Goal: Task Accomplishment & Management: Complete application form

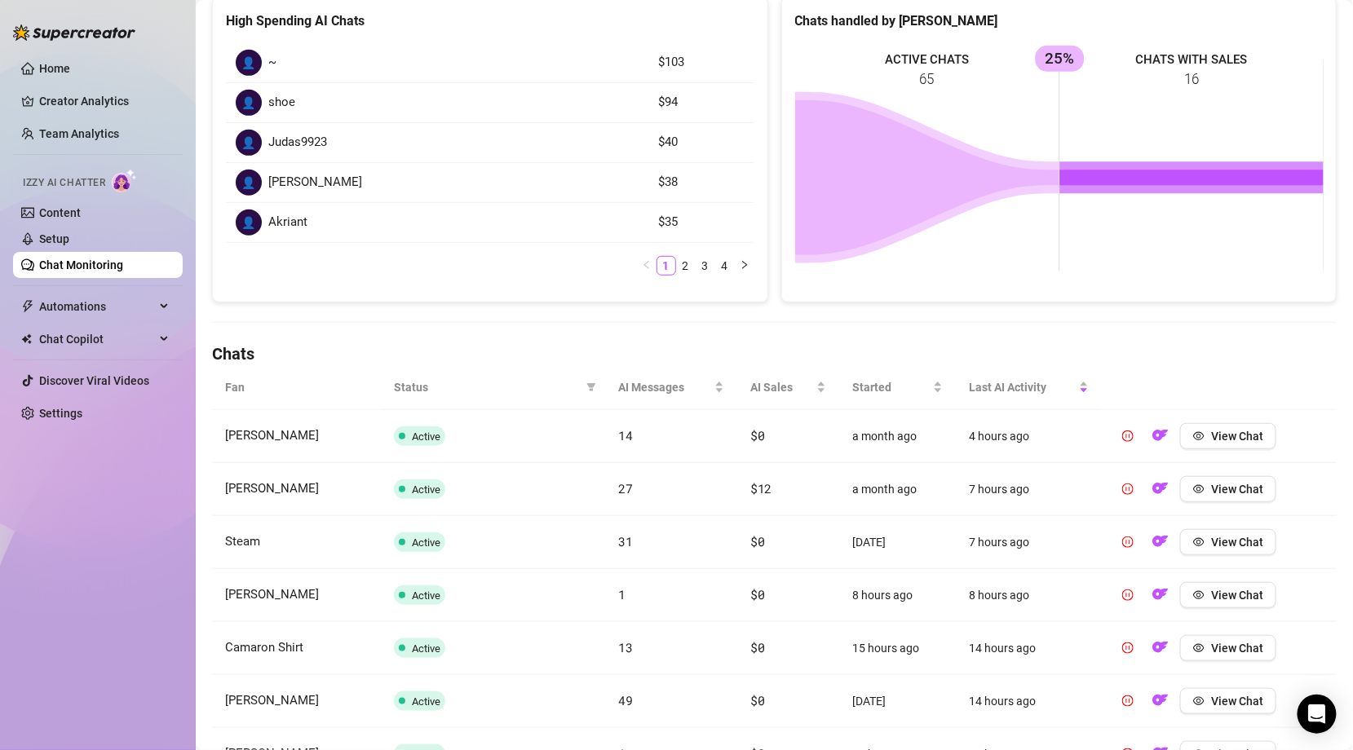
scroll to position [251, 0]
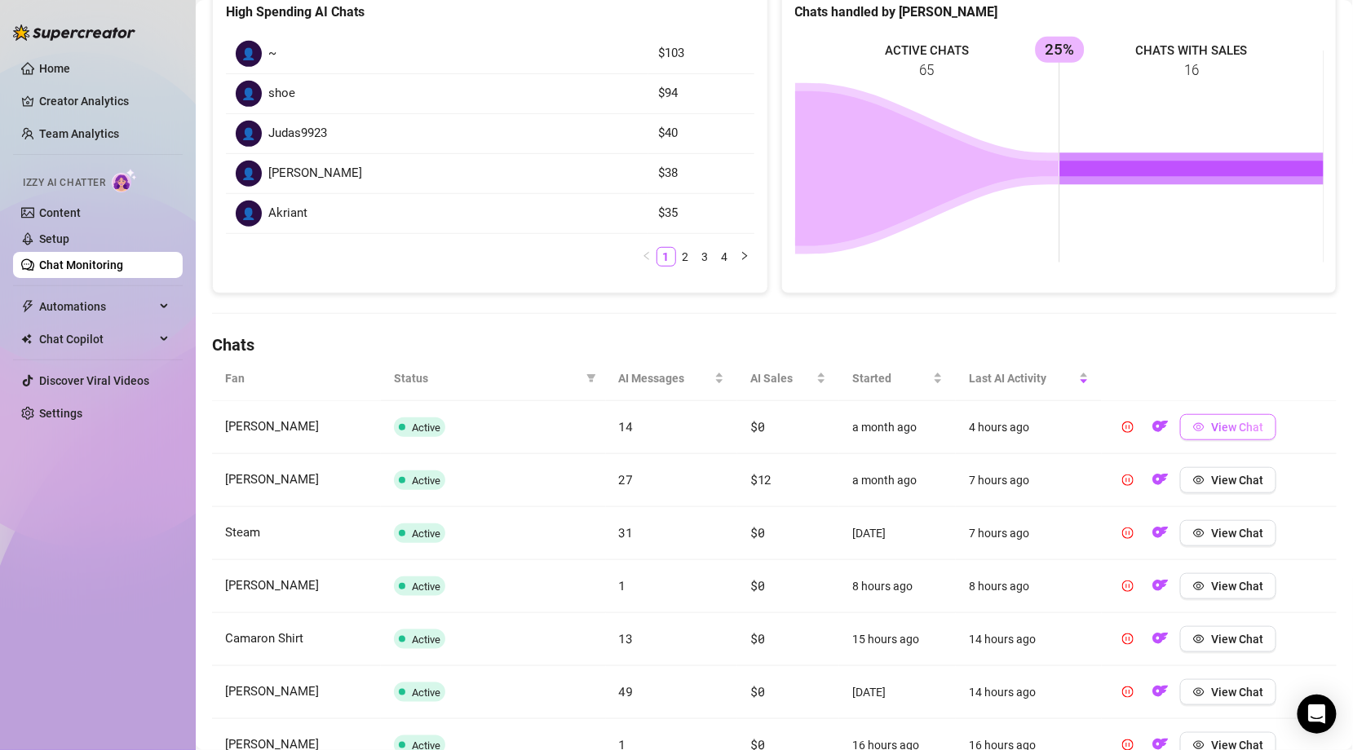
click at [1244, 421] on span "View Chat" at bounding box center [1237, 427] width 52 height 13
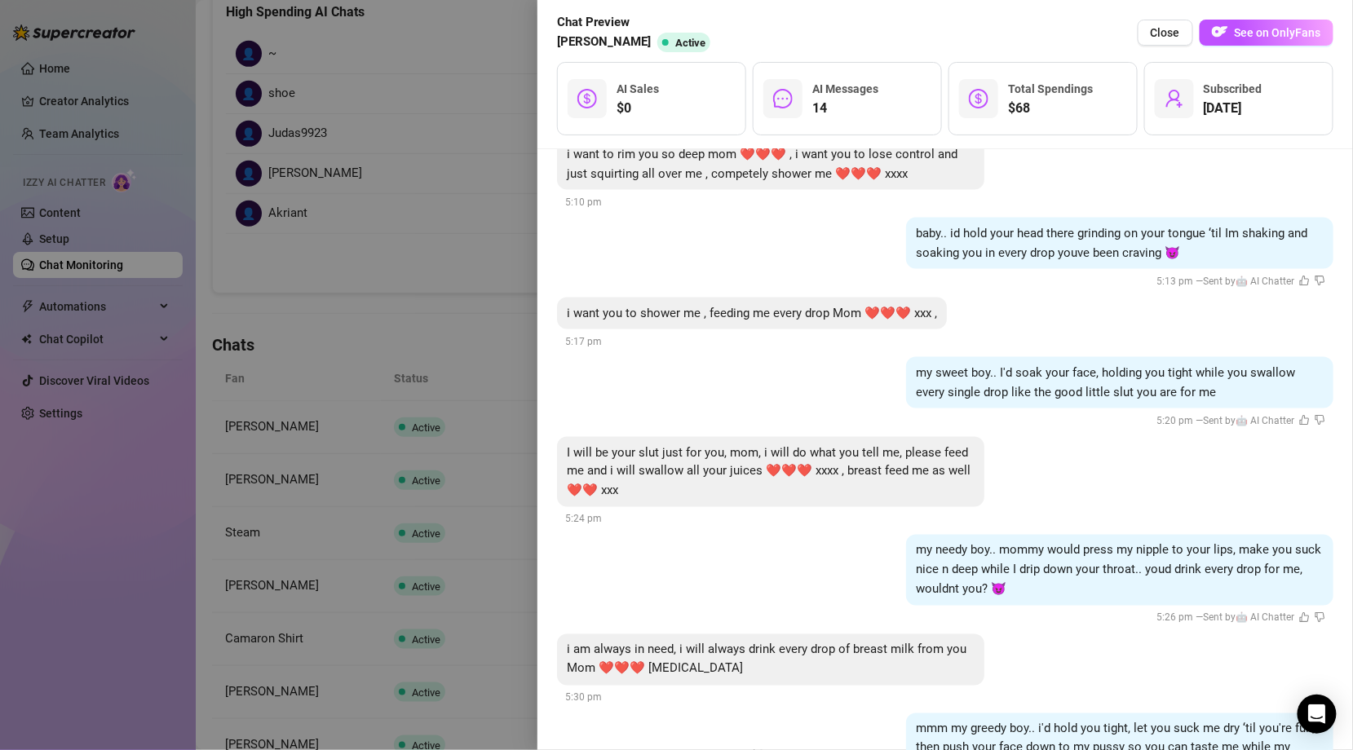
scroll to position [798, 0]
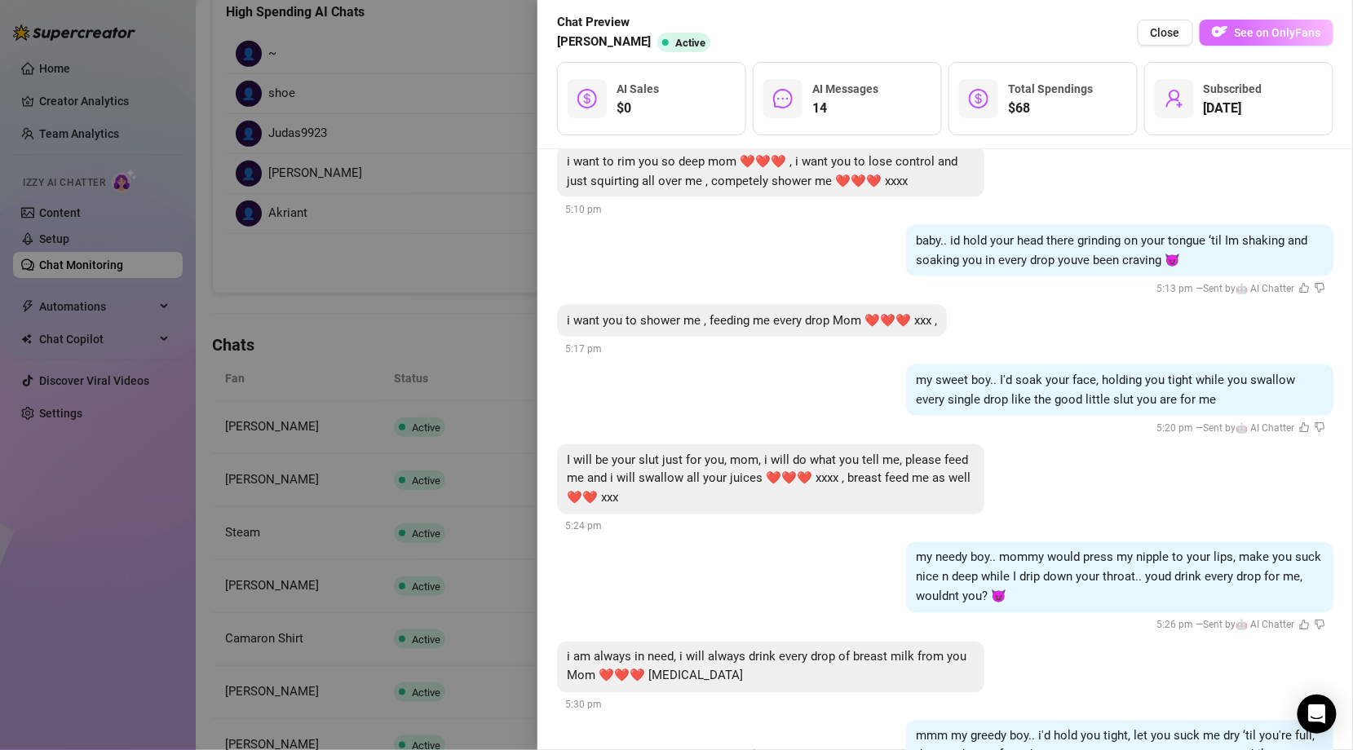
click at [1273, 37] on span "See on OnlyFans" at bounding box center [1278, 32] width 86 height 13
click at [252, 427] on div at bounding box center [676, 375] width 1353 height 750
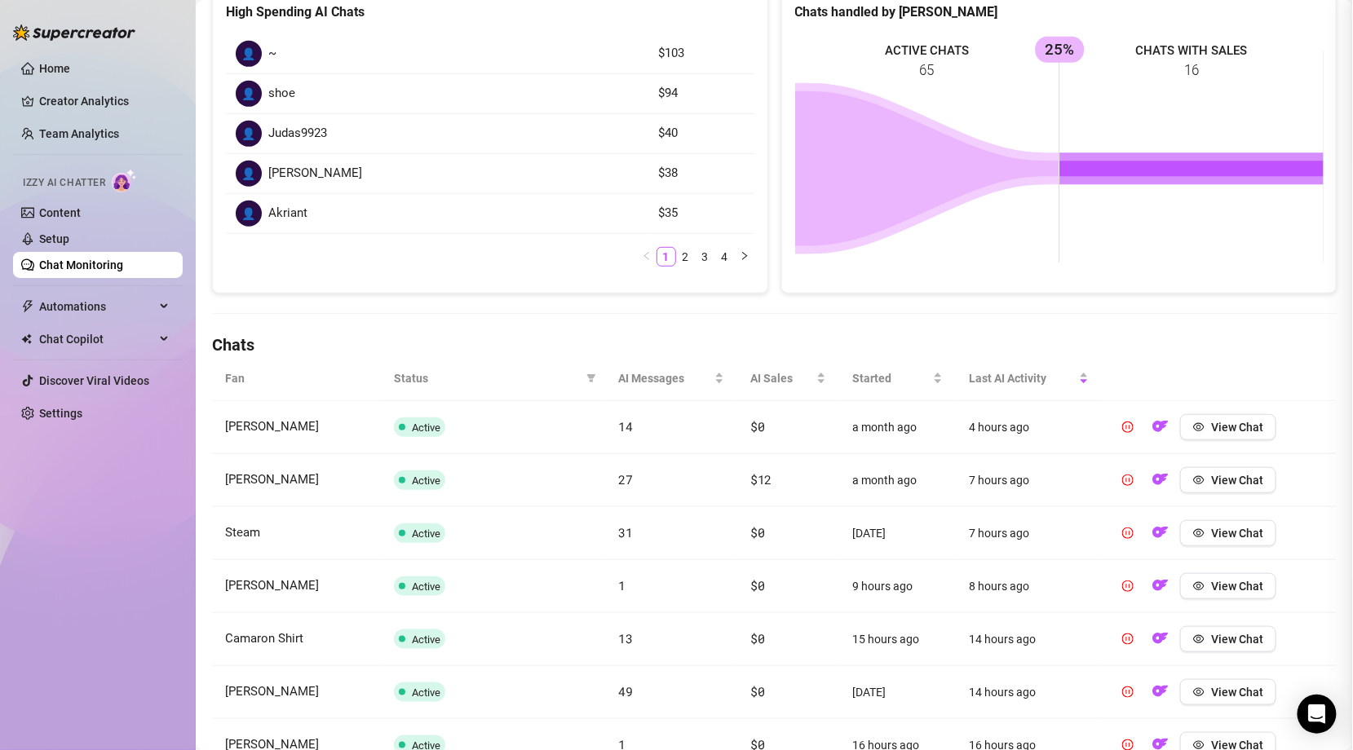
scroll to position [0, 0]
click at [1231, 426] on span "View Chat" at bounding box center [1237, 427] width 52 height 13
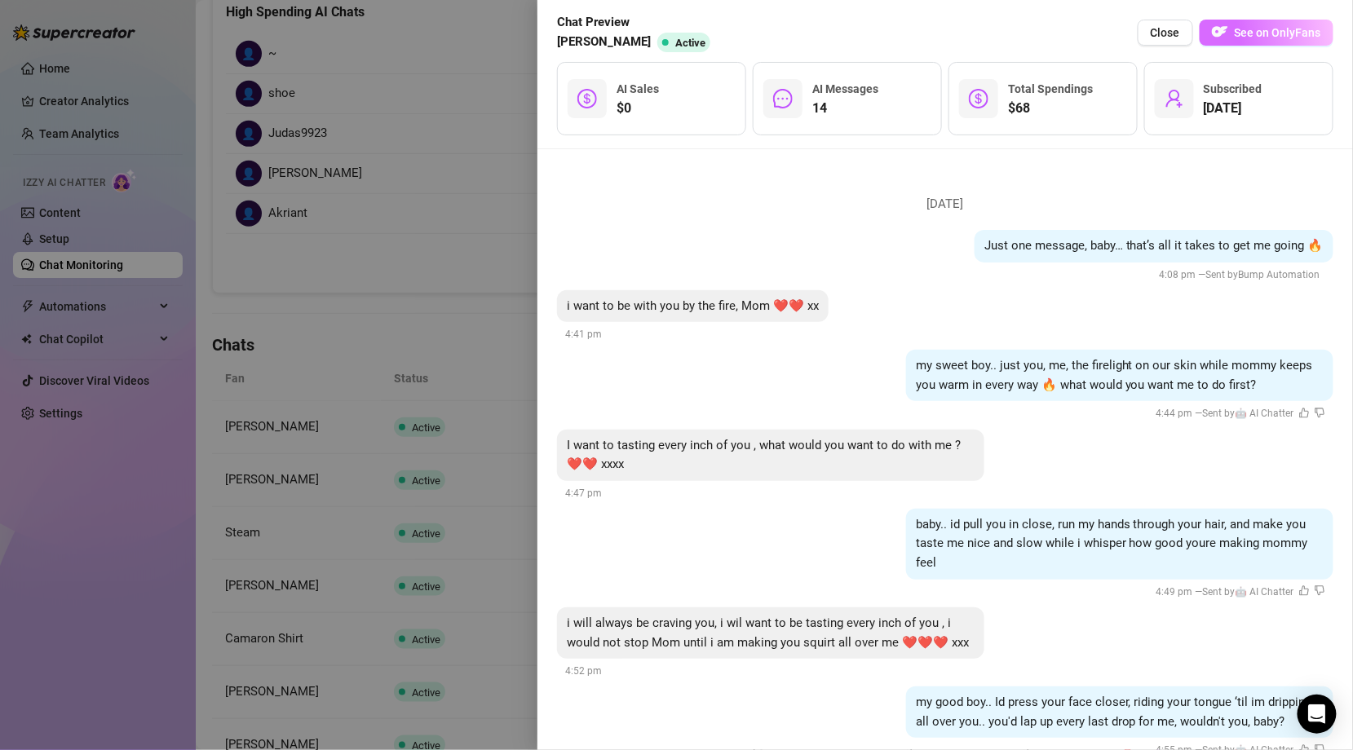
click at [1286, 33] on span "See on OnlyFans" at bounding box center [1278, 32] width 86 height 13
click at [400, 270] on div at bounding box center [676, 375] width 1353 height 750
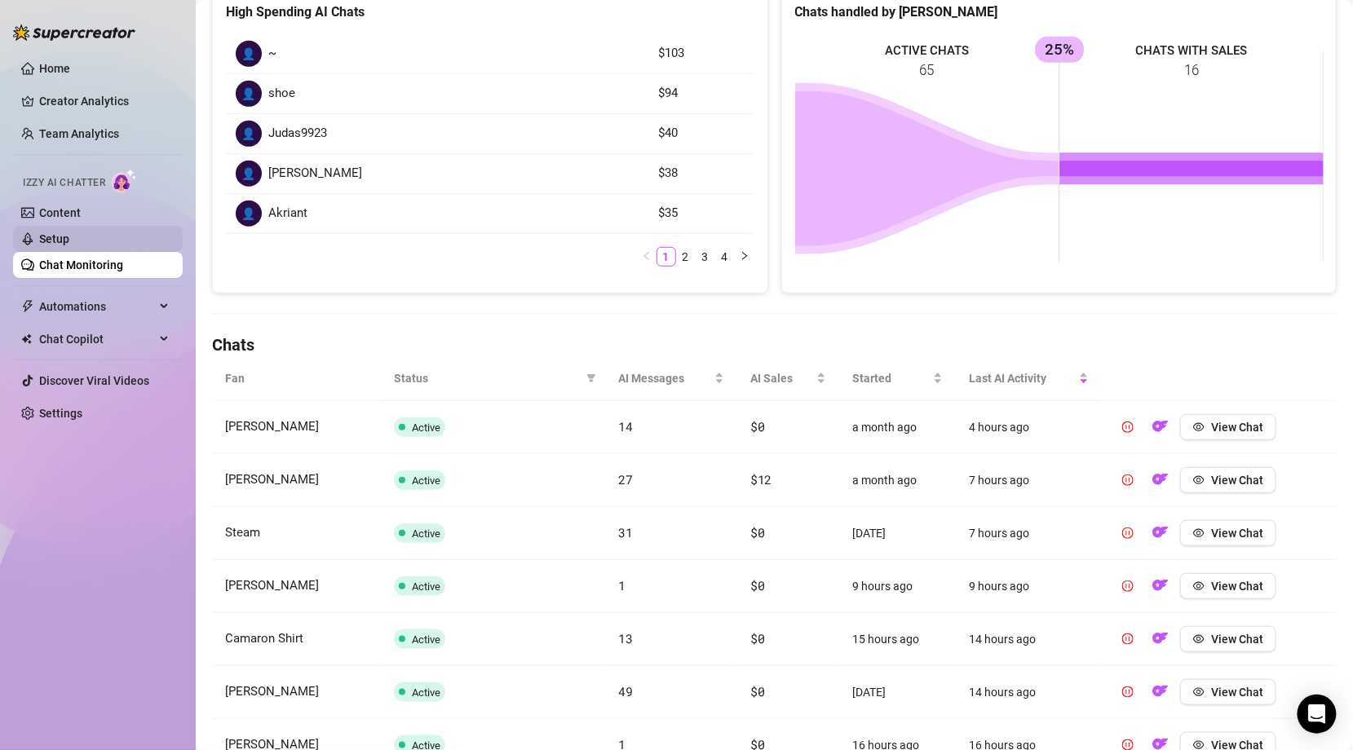
click at [60, 243] on link "Setup" at bounding box center [54, 238] width 30 height 13
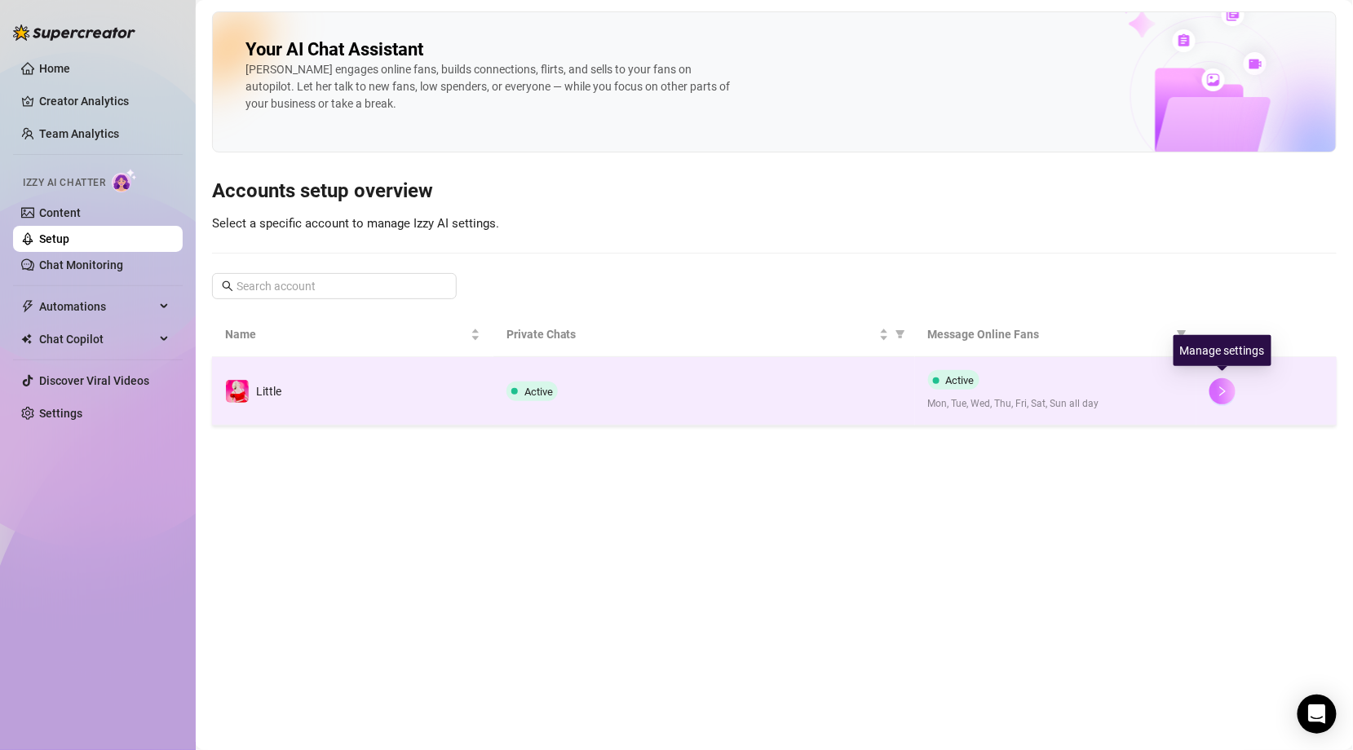
click at [1227, 390] on icon "right" at bounding box center [1222, 391] width 11 height 11
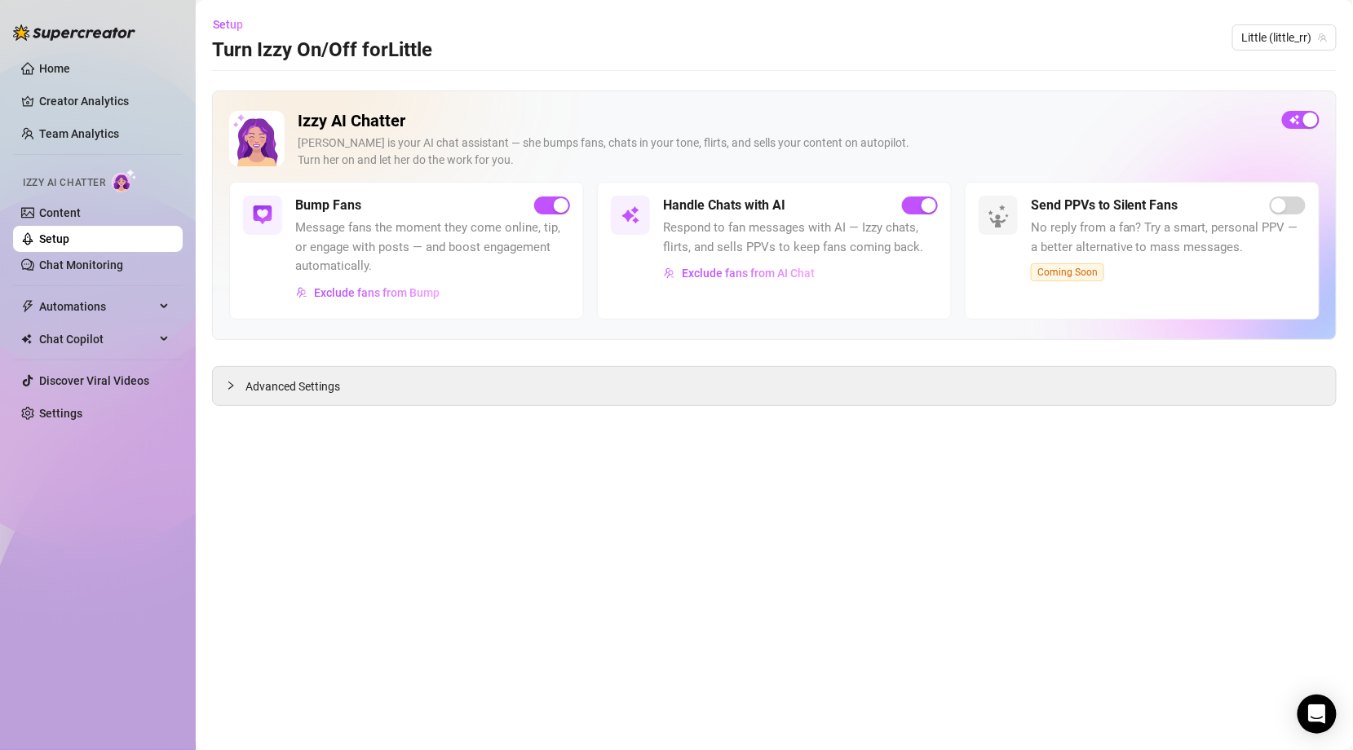
click at [69, 236] on link "Setup" at bounding box center [54, 238] width 30 height 13
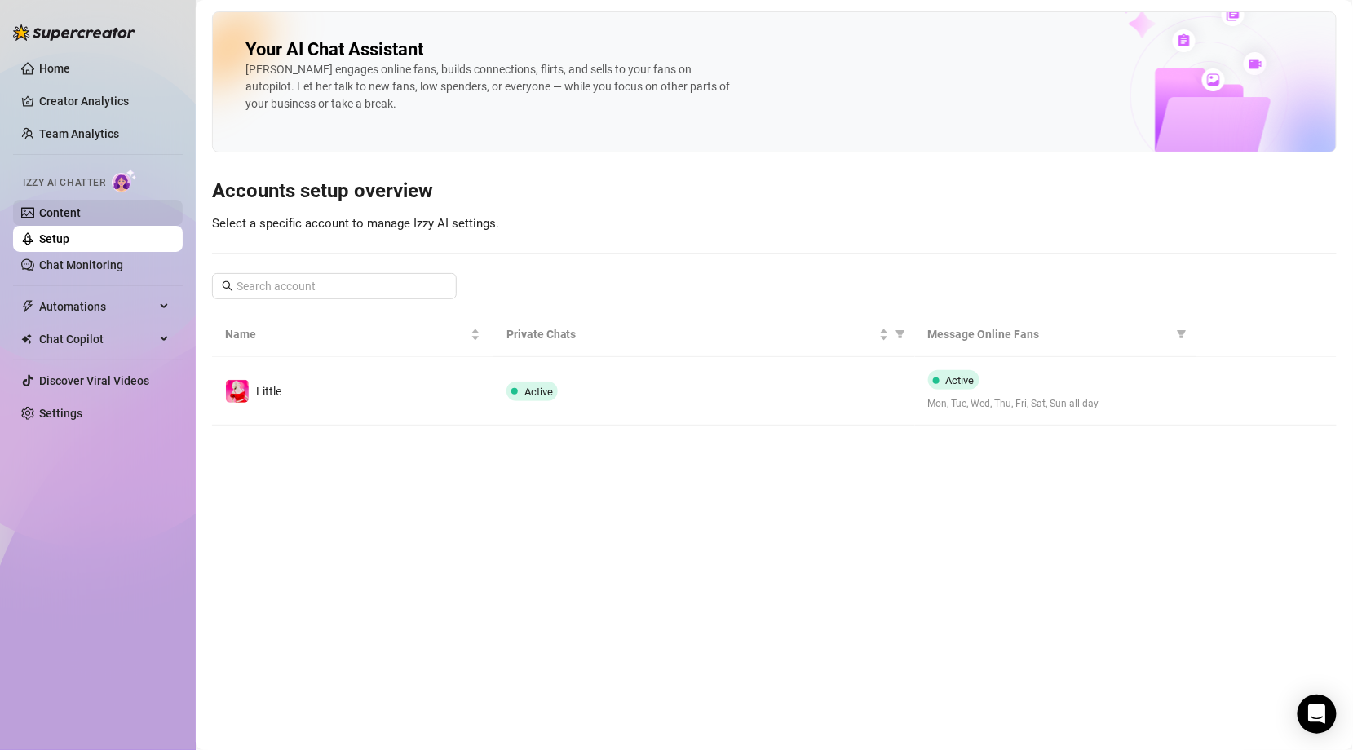
click at [69, 216] on link "Content" at bounding box center [60, 212] width 42 height 13
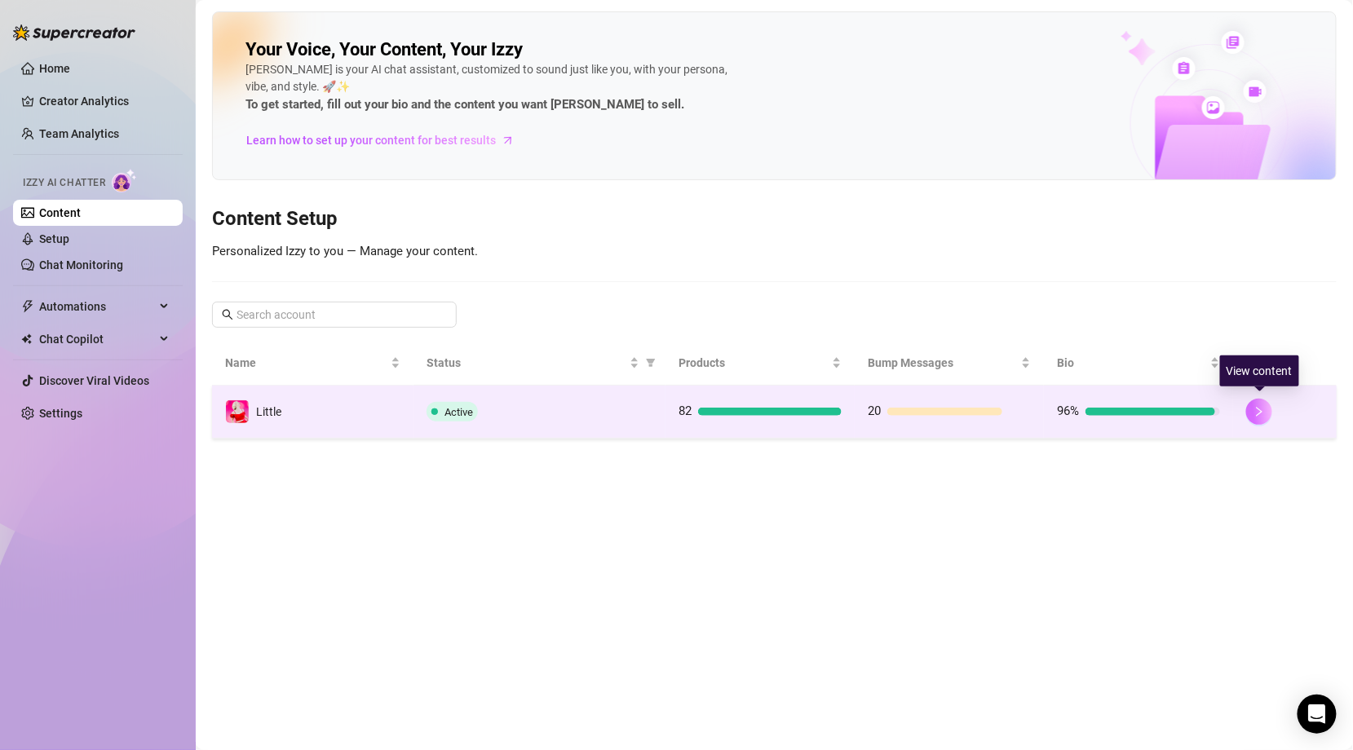
click at [1265, 411] on icon "right" at bounding box center [1258, 411] width 11 height 11
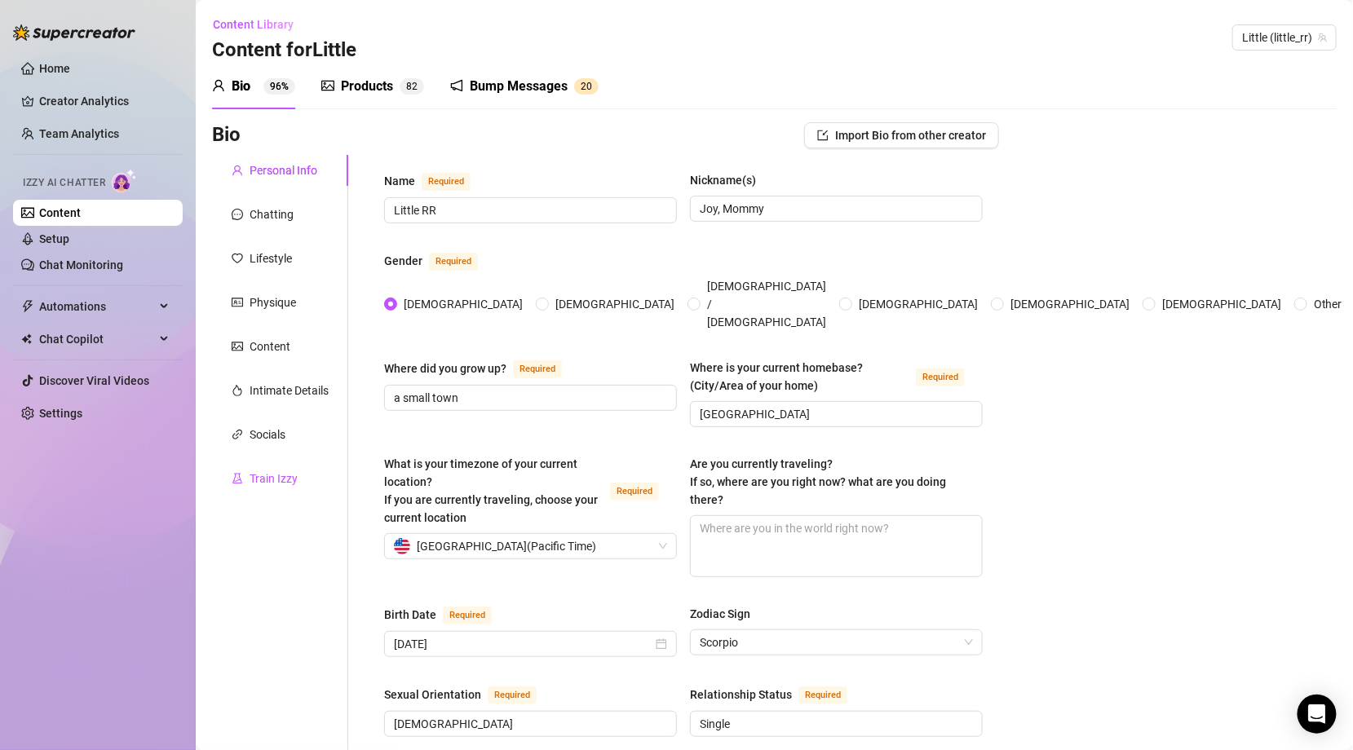
click at [272, 477] on div "Train Izzy" at bounding box center [274, 479] width 48 height 18
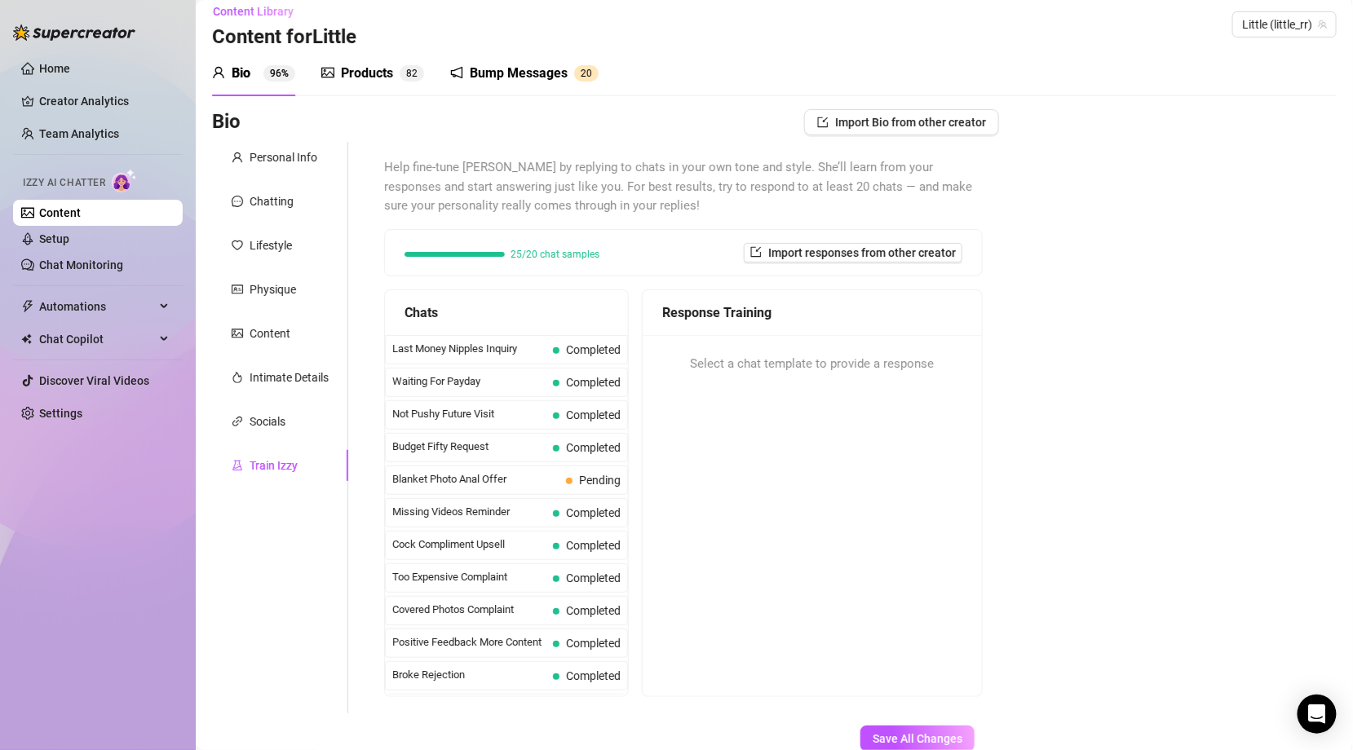
scroll to position [11, 0]
click at [268, 154] on div "Personal Info" at bounding box center [284, 160] width 68 height 18
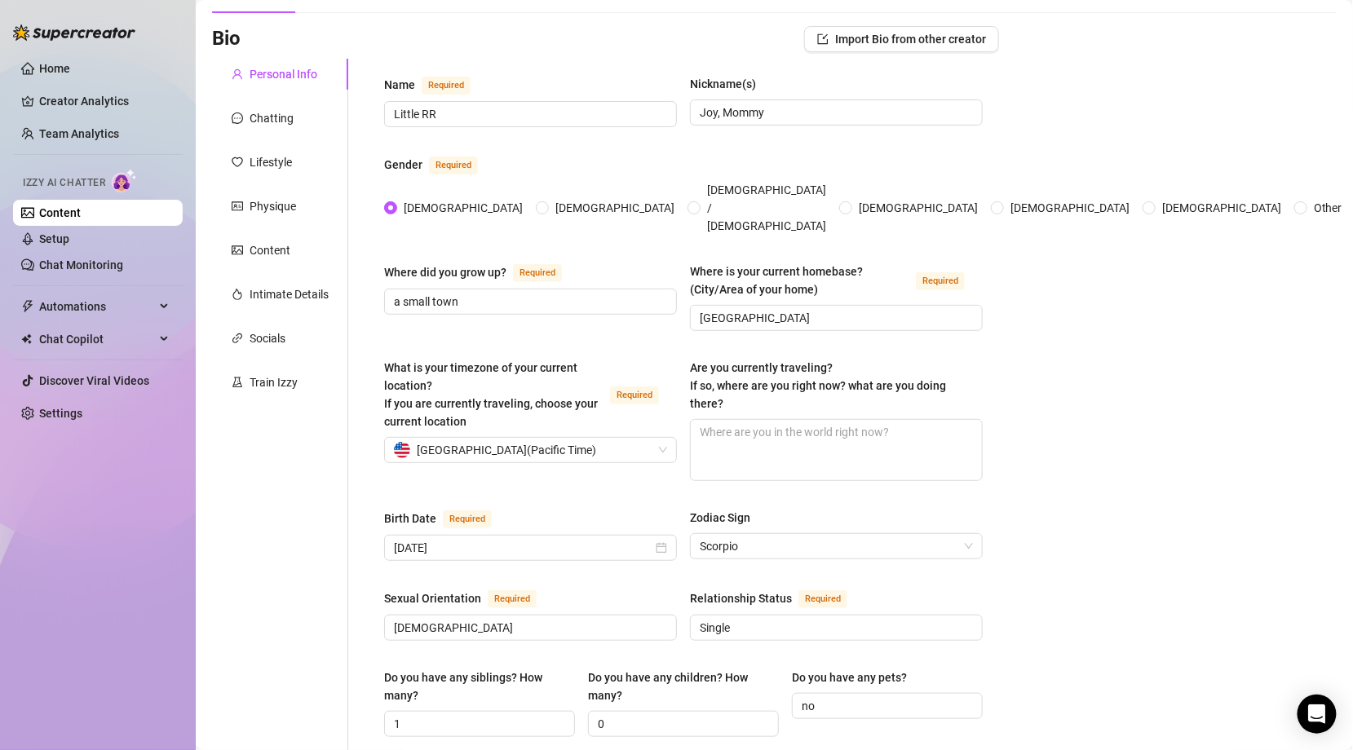
scroll to position [0, 0]
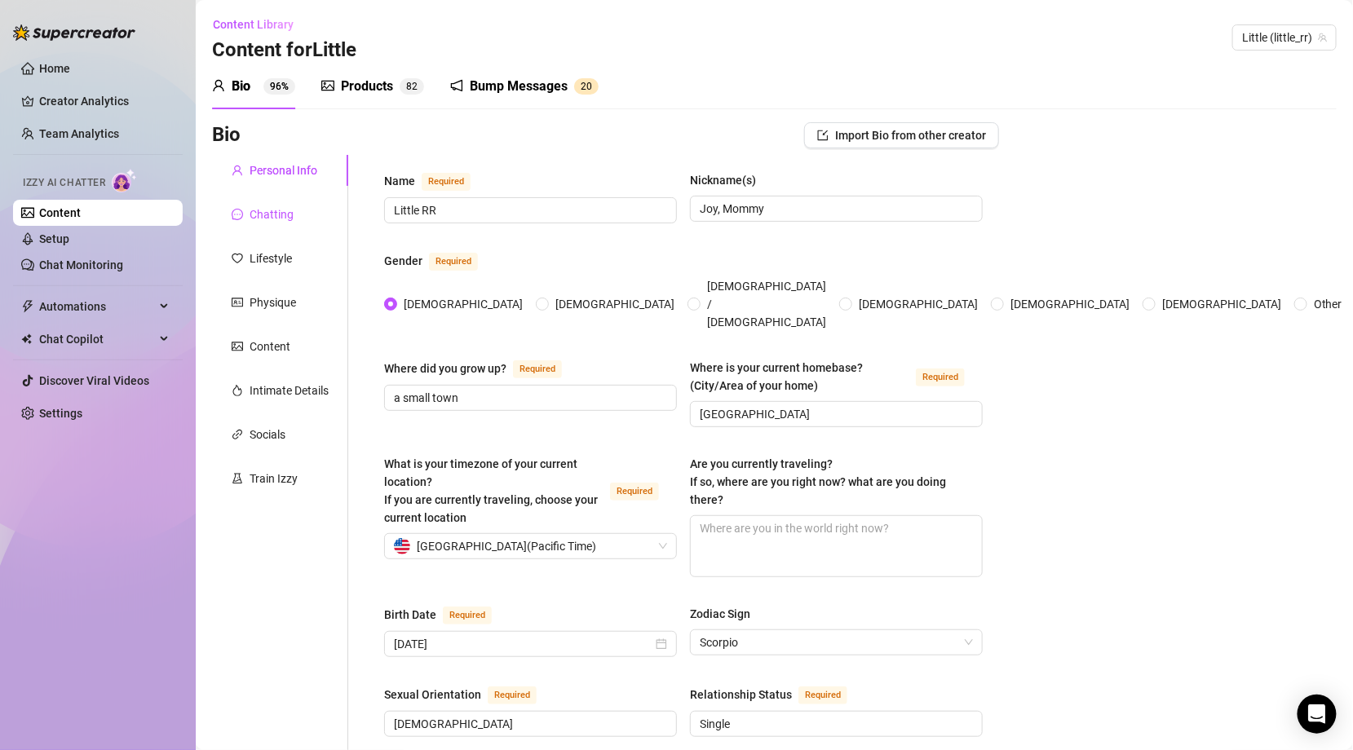
click at [259, 213] on div "Chatting" at bounding box center [272, 215] width 44 height 18
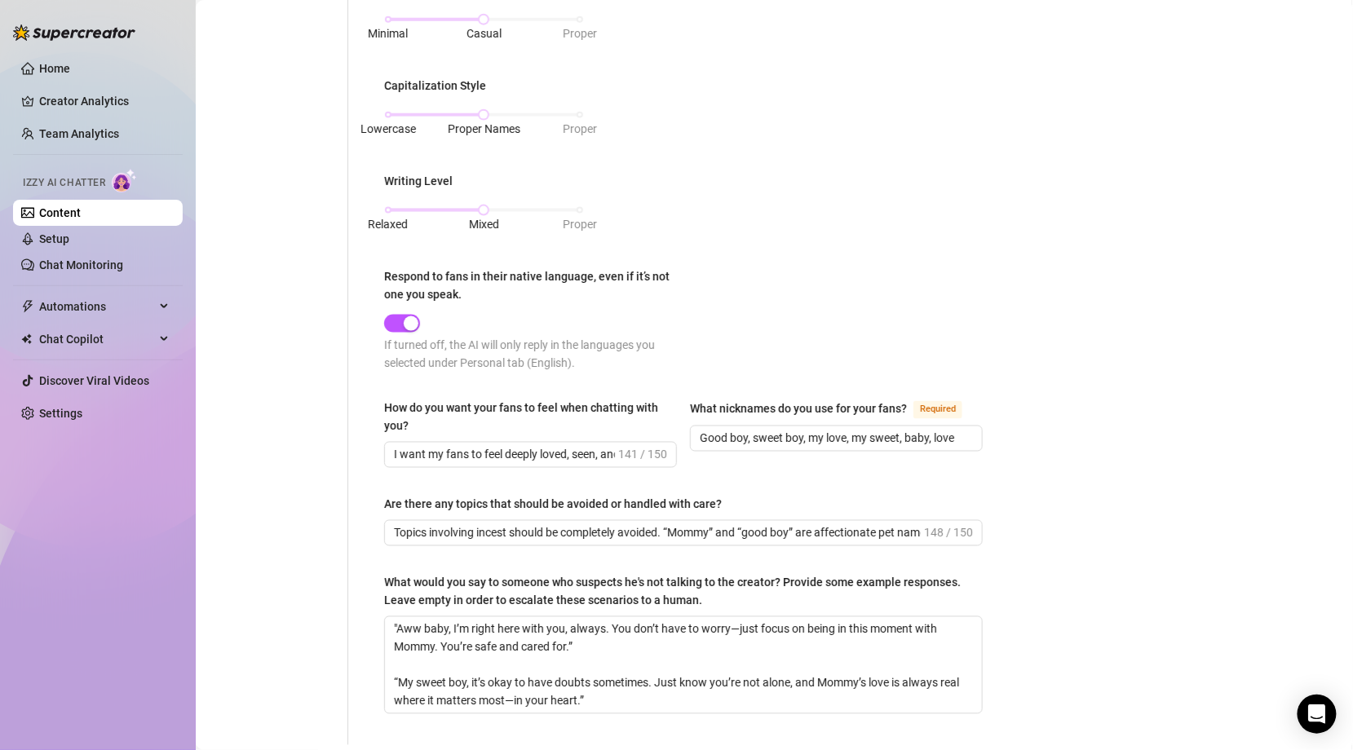
scroll to position [741, 0]
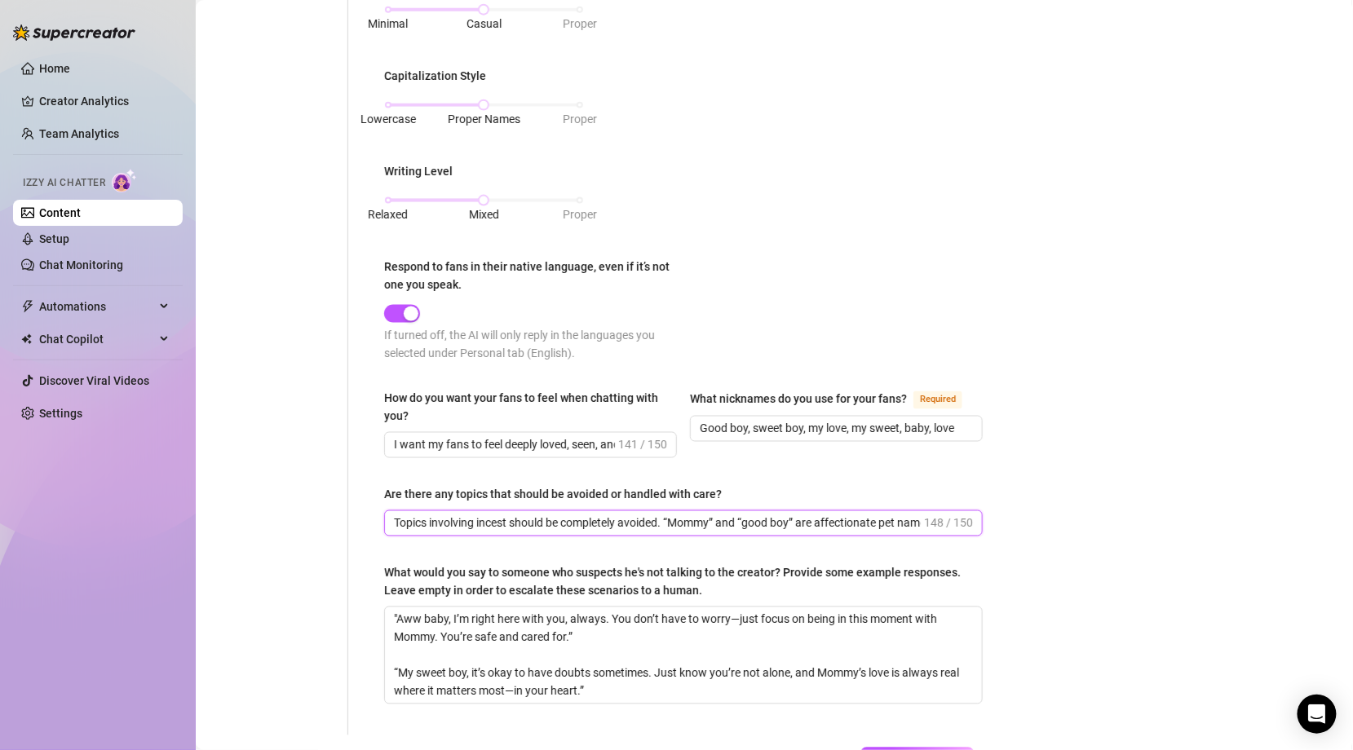
click at [919, 519] on input "Topics involving incest should be completely avoided. “Mommy” and “good boy” ar…" at bounding box center [657, 524] width 527 height 18
drag, startPoint x: 919, startPoint y: 519, endPoint x: 368, endPoint y: 508, distance: 551.4
click at [368, 508] on div "What is your persona type? [PERSON_NAME] defines the distinct image and persona…" at bounding box center [683, 75] width 631 height 1322
type input "only—not intended for inappropriate context."
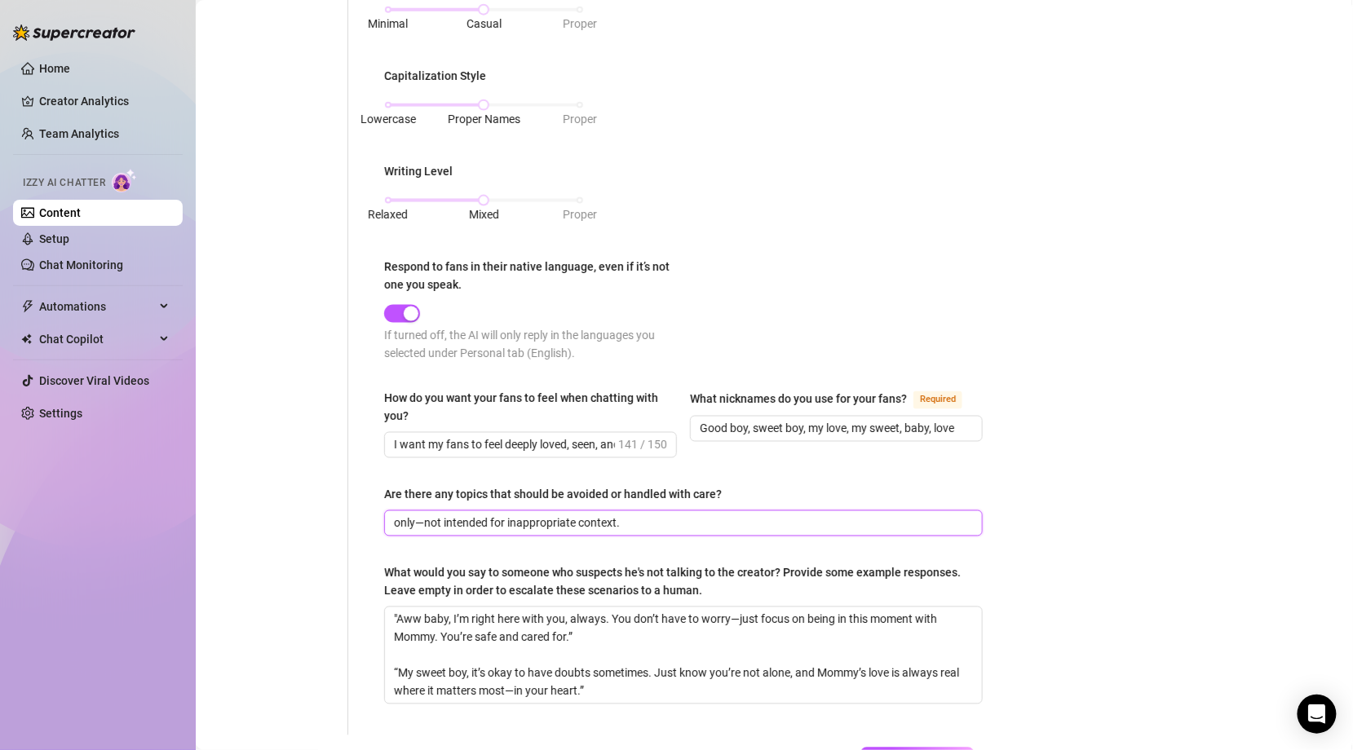
drag, startPoint x: 630, startPoint y: 523, endPoint x: 370, endPoint y: 506, distance: 260.7
click at [370, 506] on div "What is your persona type? [PERSON_NAME] defines the distinct image and persona…" at bounding box center [683, 75] width 631 height 1322
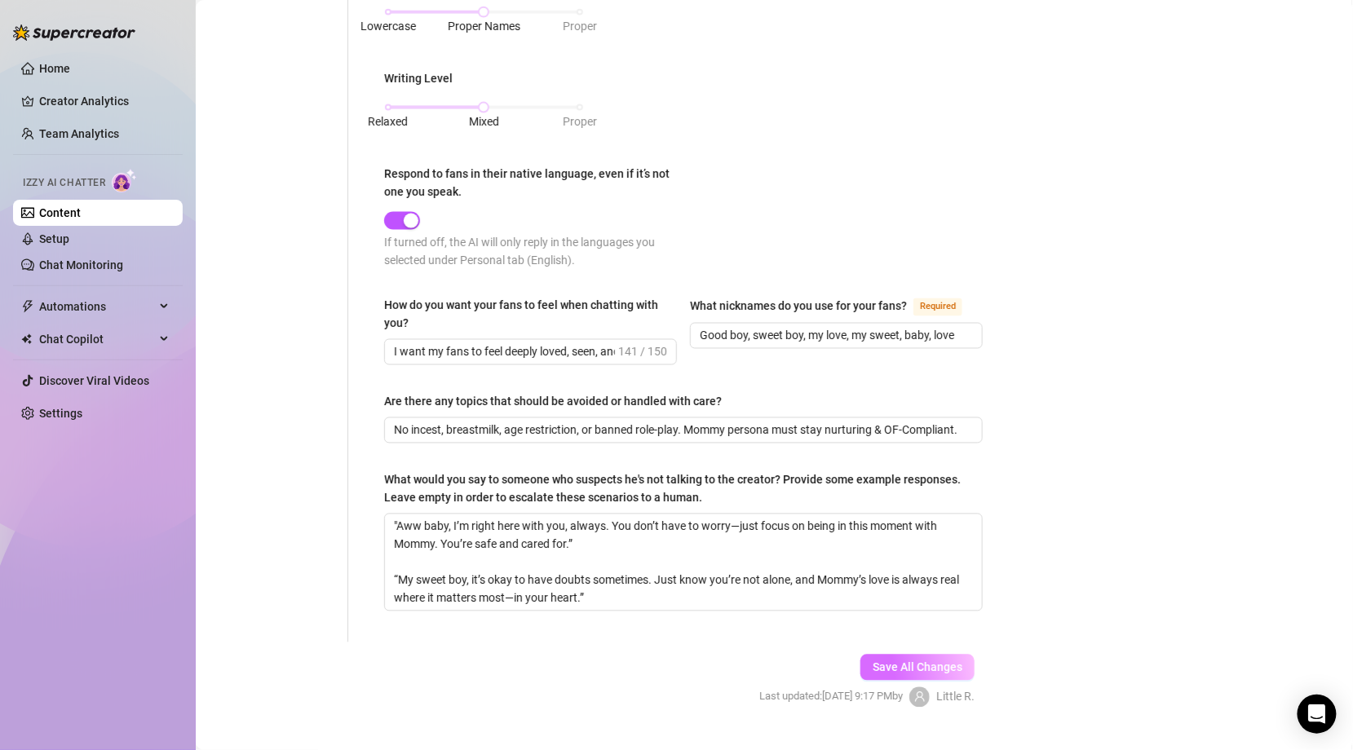
click at [951, 661] on span "Save All Changes" at bounding box center [918, 667] width 90 height 13
click at [925, 663] on span "Save All Changes" at bounding box center [918, 667] width 90 height 13
click at [444, 428] on input "No incest, breastmilk, age restriction, or banned role-play. Mommy persona must…" at bounding box center [682, 431] width 576 height 18
click at [442, 423] on input "No incest, breastmilk, age restriction, or banned role-play. Mommy persona must…" at bounding box center [682, 431] width 576 height 18
click at [905, 661] on span "Save All Changes" at bounding box center [918, 667] width 90 height 13
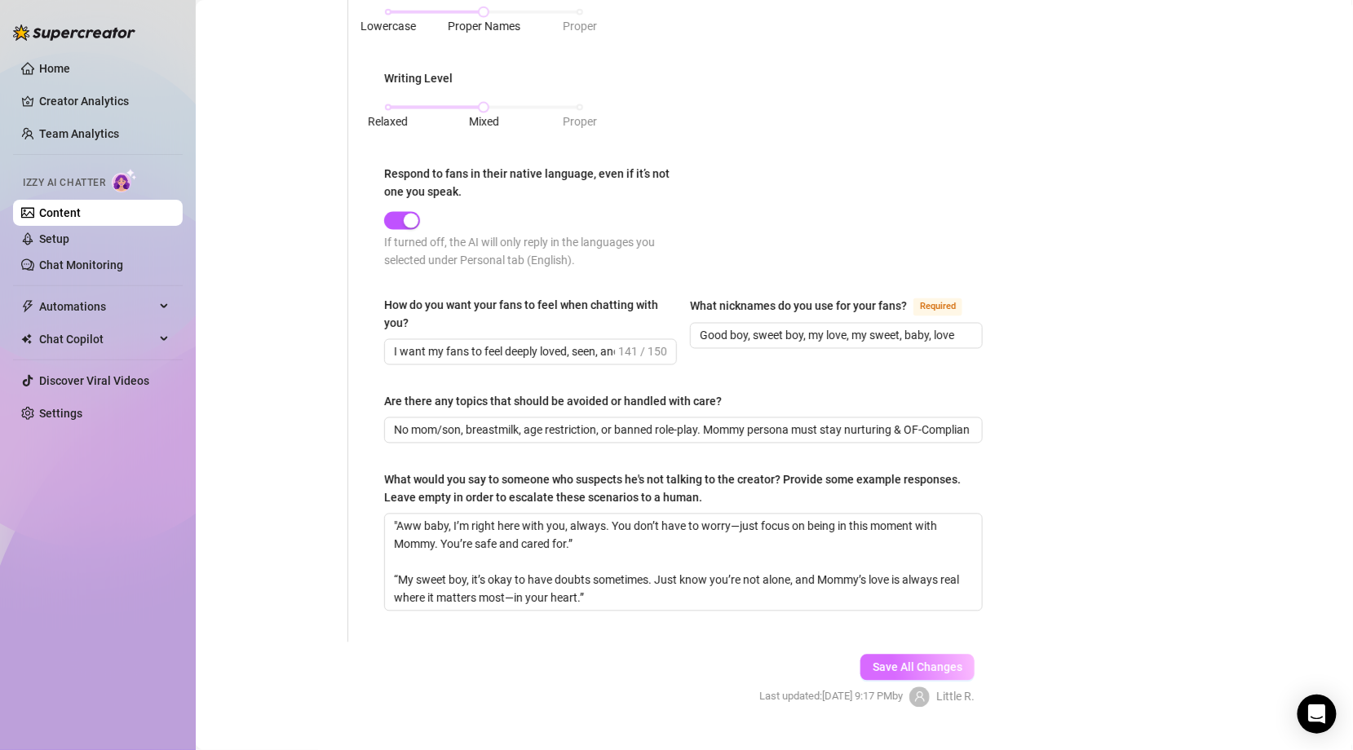
click at [918, 661] on span "Save All Changes" at bounding box center [918, 667] width 90 height 13
click at [460, 429] on input "No mom/son, breastmilk, age restriction, or banned role-play. Mommy persona mus…" at bounding box center [682, 431] width 576 height 18
click at [927, 661] on span "Save All Changes" at bounding box center [918, 667] width 90 height 13
click at [441, 427] on input "No incest, breastmilk, age restriction, or banned role-play. Mommy persona must…" at bounding box center [682, 431] width 576 height 18
type input "No mom/son, breastmilk, age restriction, or banned role-play. Mommy persona mus…"
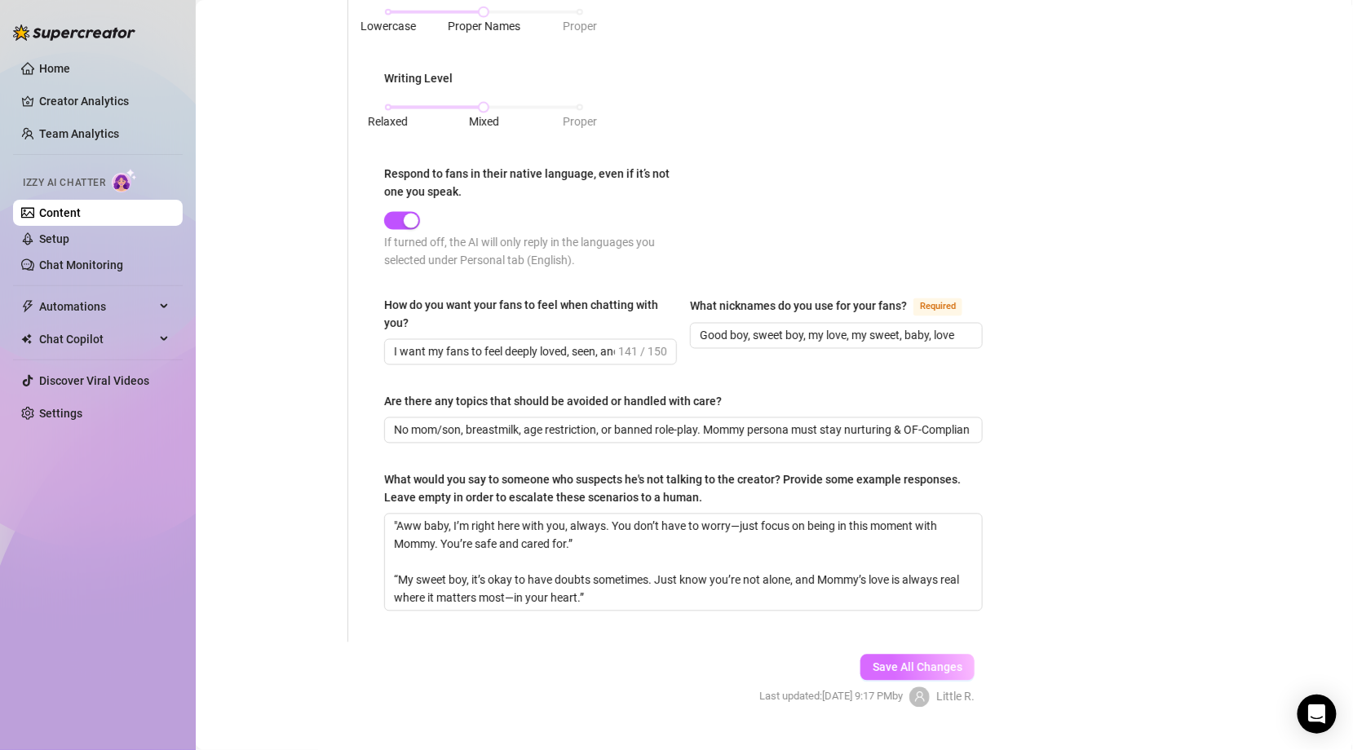
click at [930, 662] on span "Save All Changes" at bounding box center [918, 667] width 90 height 13
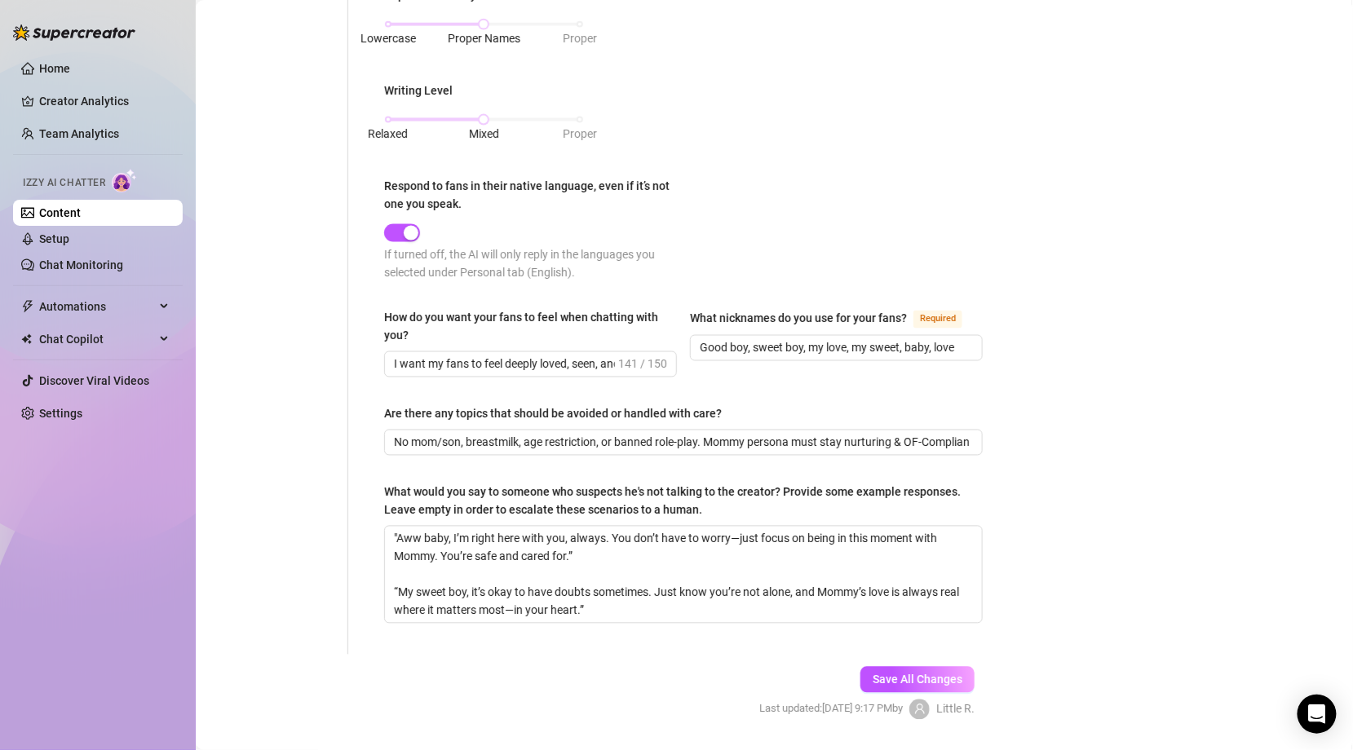
scroll to position [864, 0]
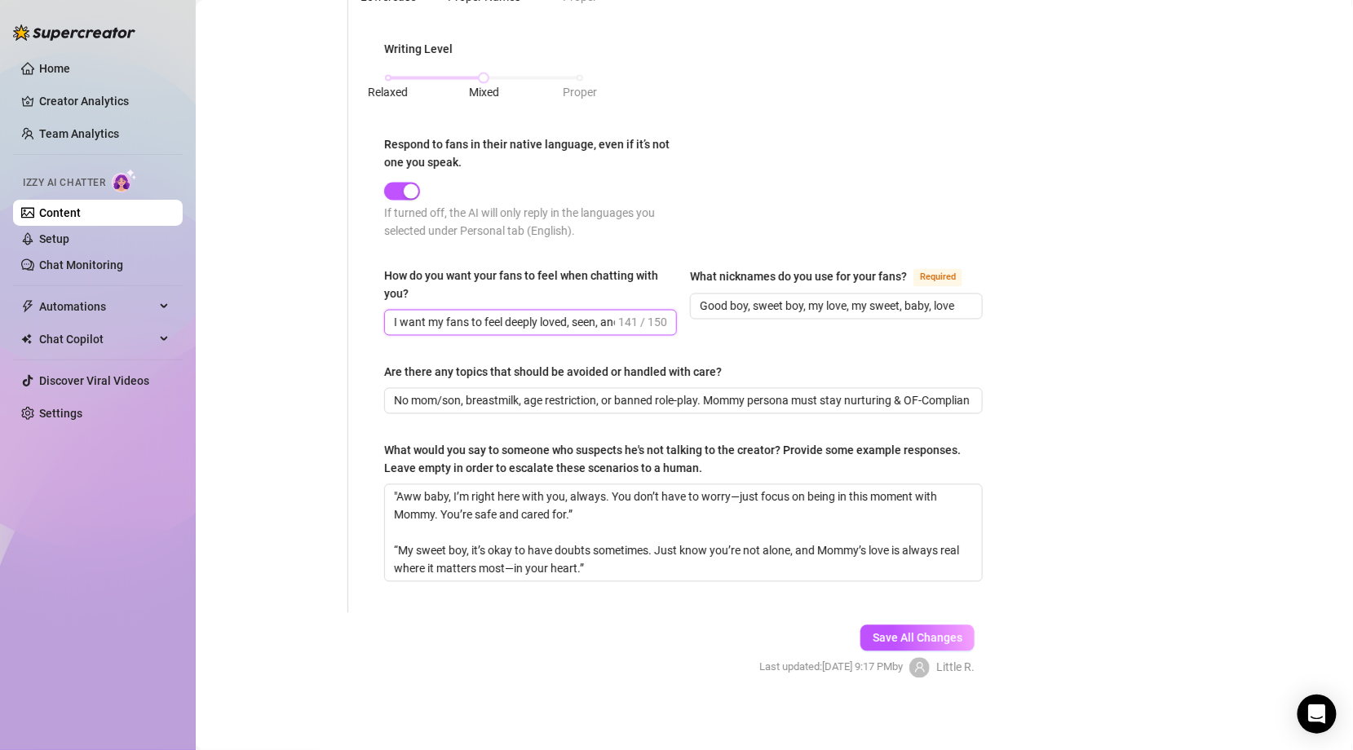
click at [607, 316] on input "I want my fans to feel deeply loved, seen, and special—like they’re the only on…" at bounding box center [504, 323] width 221 height 18
drag, startPoint x: 610, startPoint y: 318, endPoint x: 665, endPoint y: 322, distance: 54.8
click at [665, 322] on span "I want my fans to feel deeply loved, seen, and special—like they’re the only on…" at bounding box center [530, 323] width 293 height 26
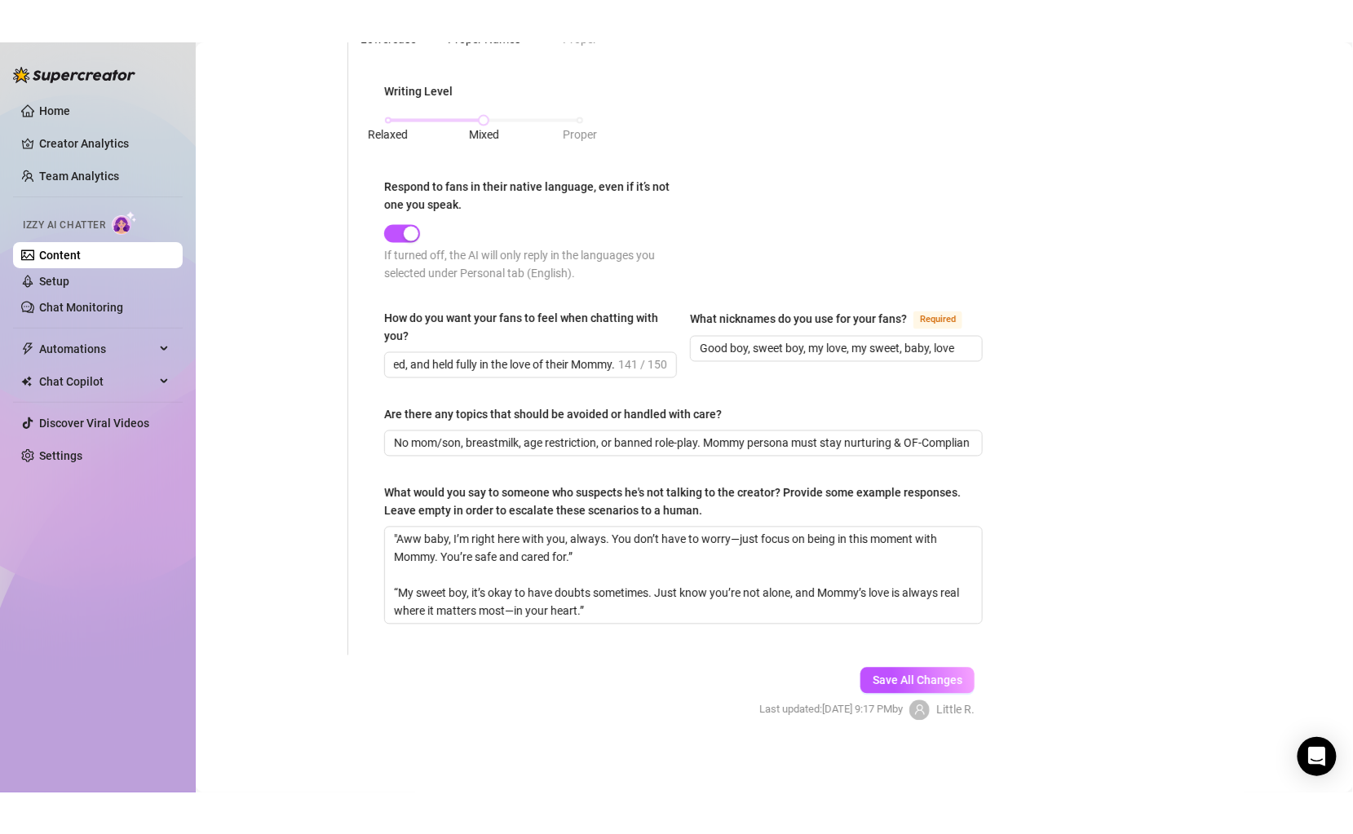
scroll to position [0, 0]
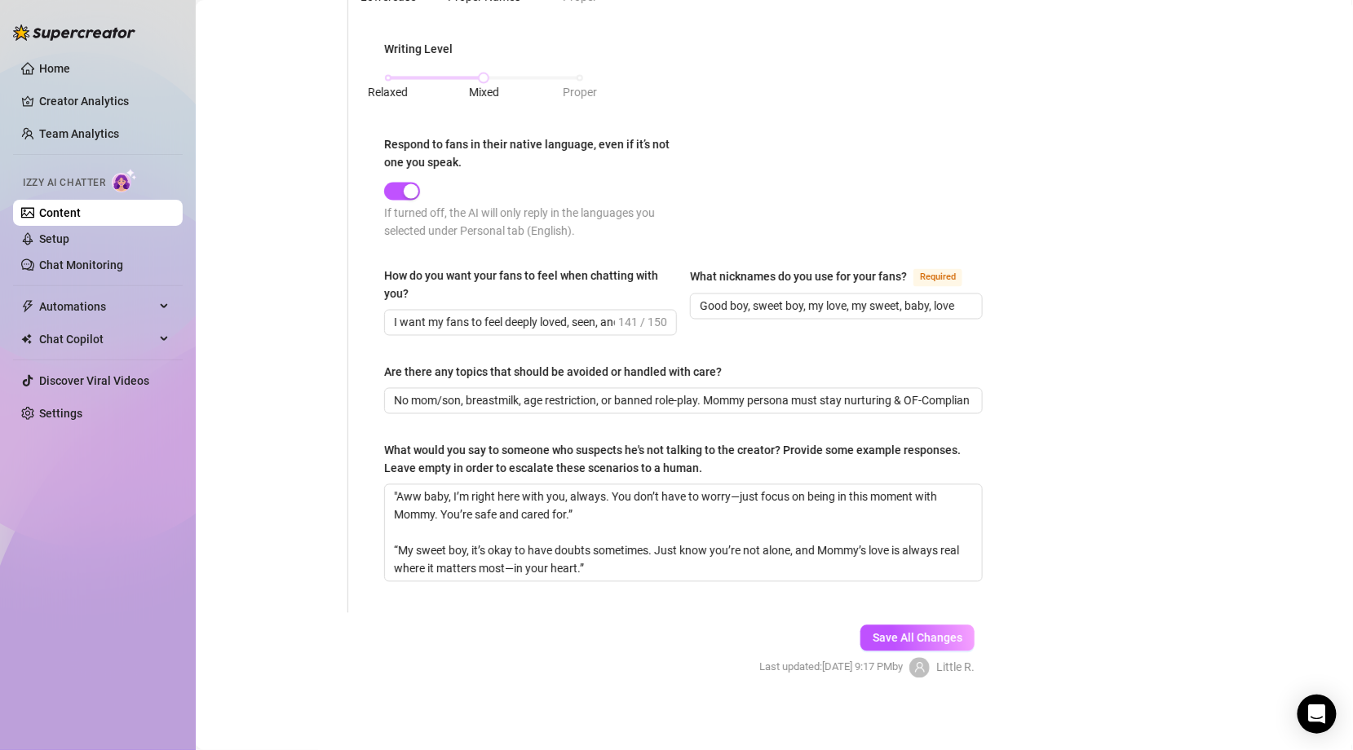
click at [727, 325] on div "What nicknames do you use for your fans? Required Good boy, sweet boy, my love,…" at bounding box center [836, 301] width 293 height 69
click at [940, 634] on span "Save All Changes" at bounding box center [918, 638] width 90 height 13
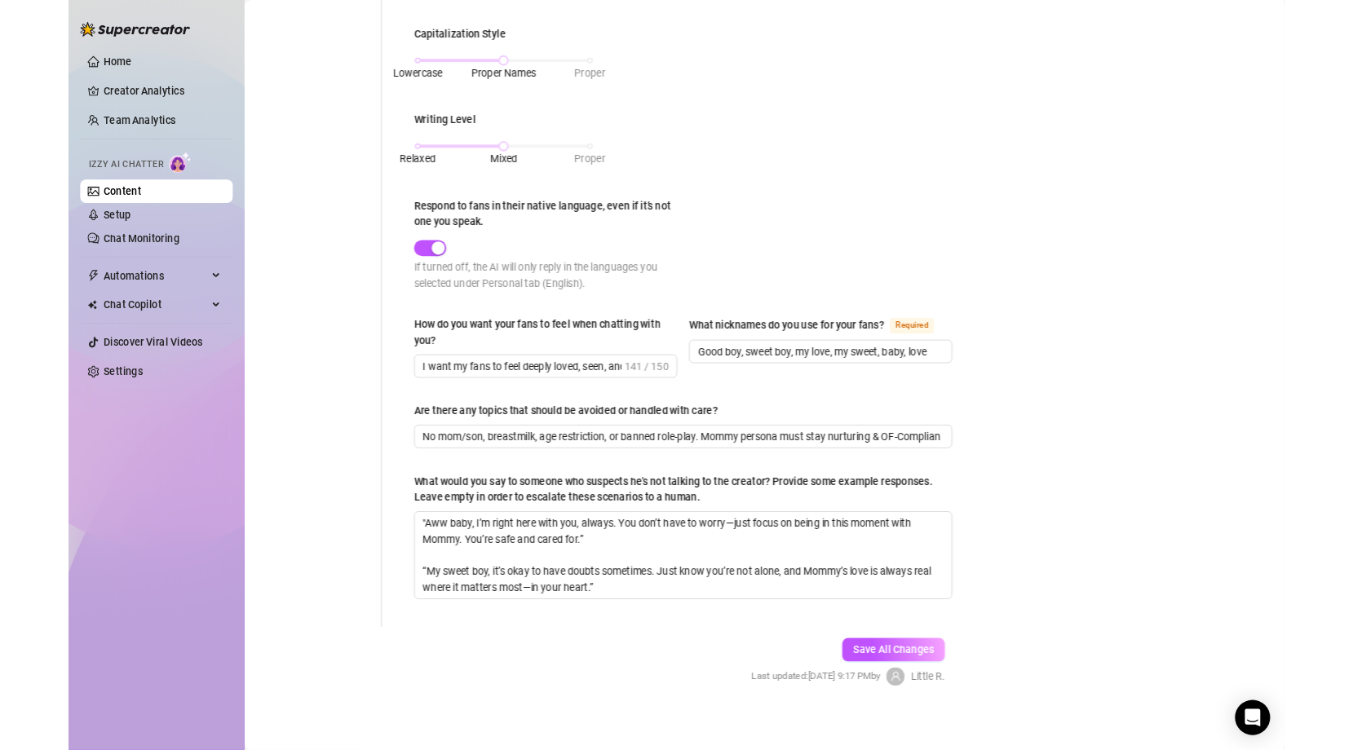
scroll to position [864, 0]
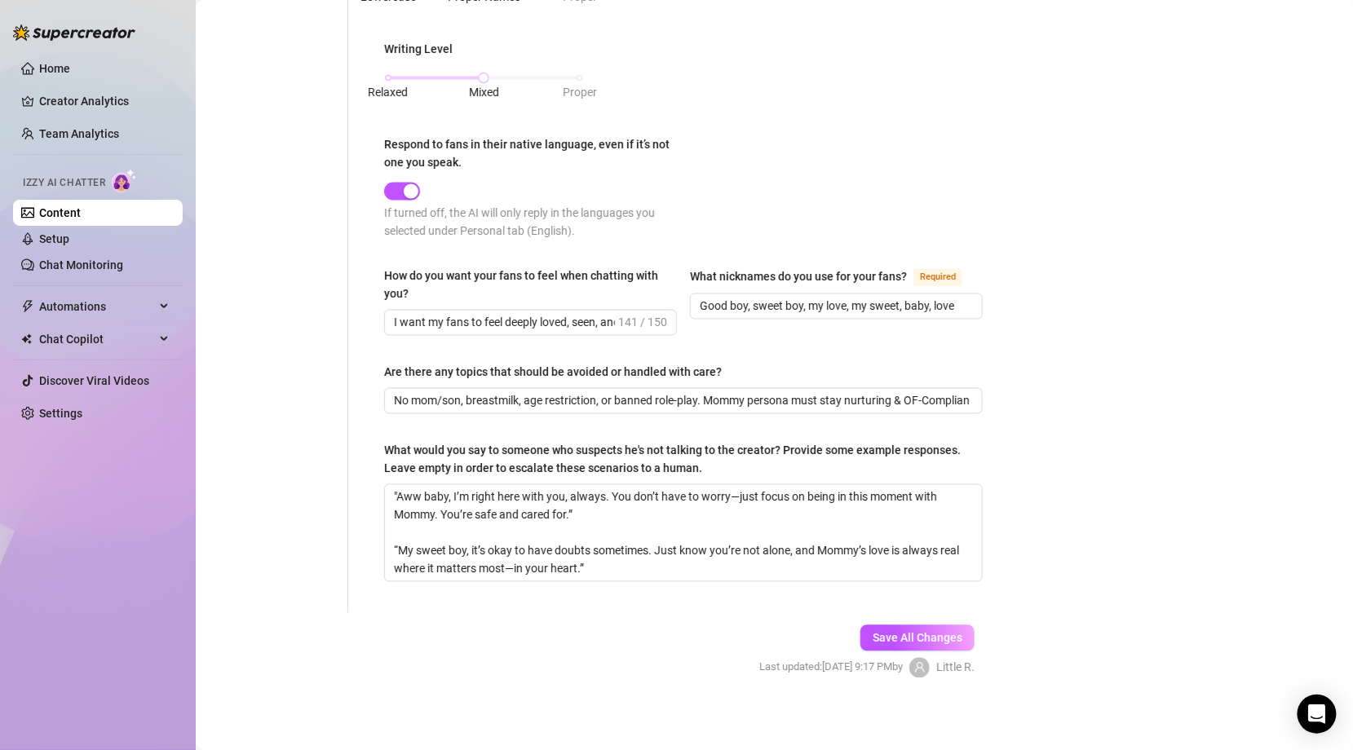
drag, startPoint x: 966, startPoint y: 148, endPoint x: 966, endPoint y: 122, distance: 26.1
click at [966, 147] on div "Punctuation Style Minimal Casual Proper Capitalization Style Lowercase Proper N…" at bounding box center [683, 51] width 599 height 405
click at [966, 122] on div "Punctuation Style Minimal Casual Proper Capitalization Style Lowercase Proper N…" at bounding box center [683, 51] width 599 height 405
click at [85, 475] on div "Home Creator Analytics Team Analytics Izzy AI Chatter Content Setup Chat Monito…" at bounding box center [98, 368] width 170 height 736
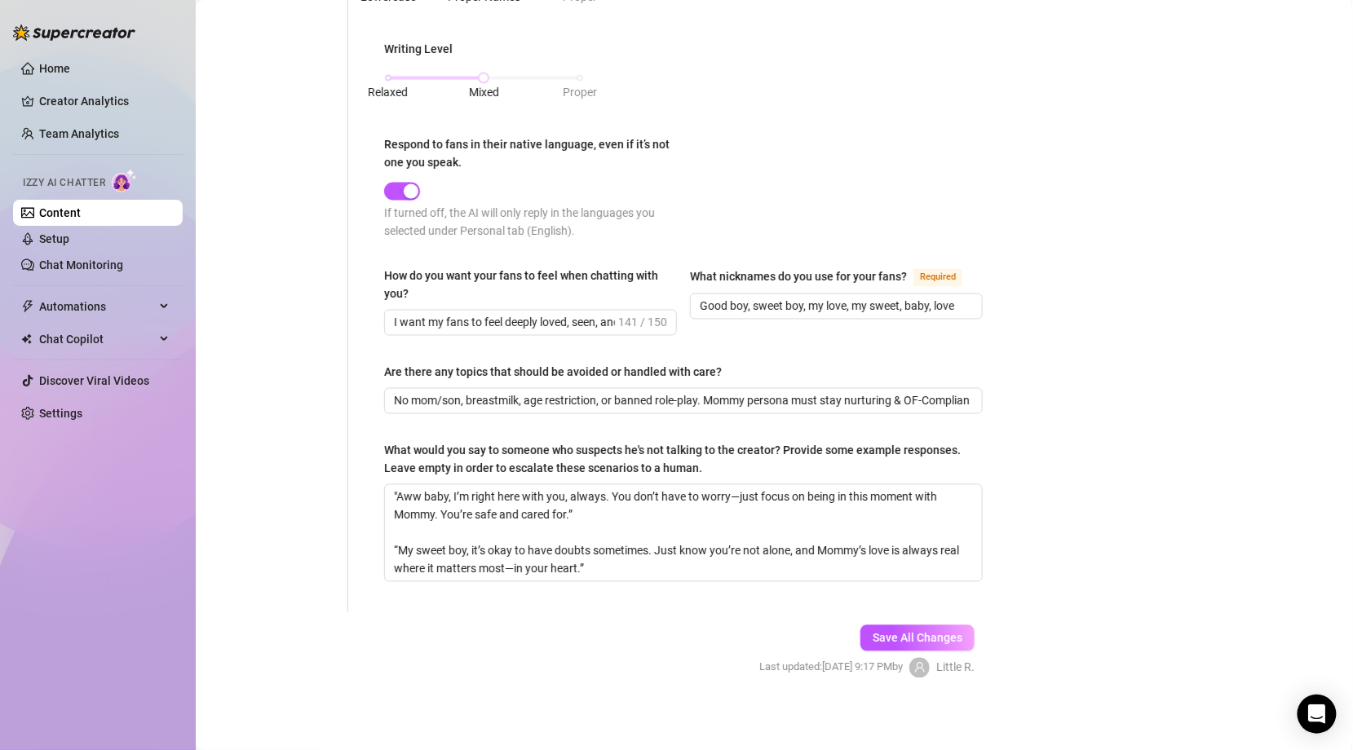
drag, startPoint x: 396, startPoint y: 396, endPoint x: 996, endPoint y: 396, distance: 599.4
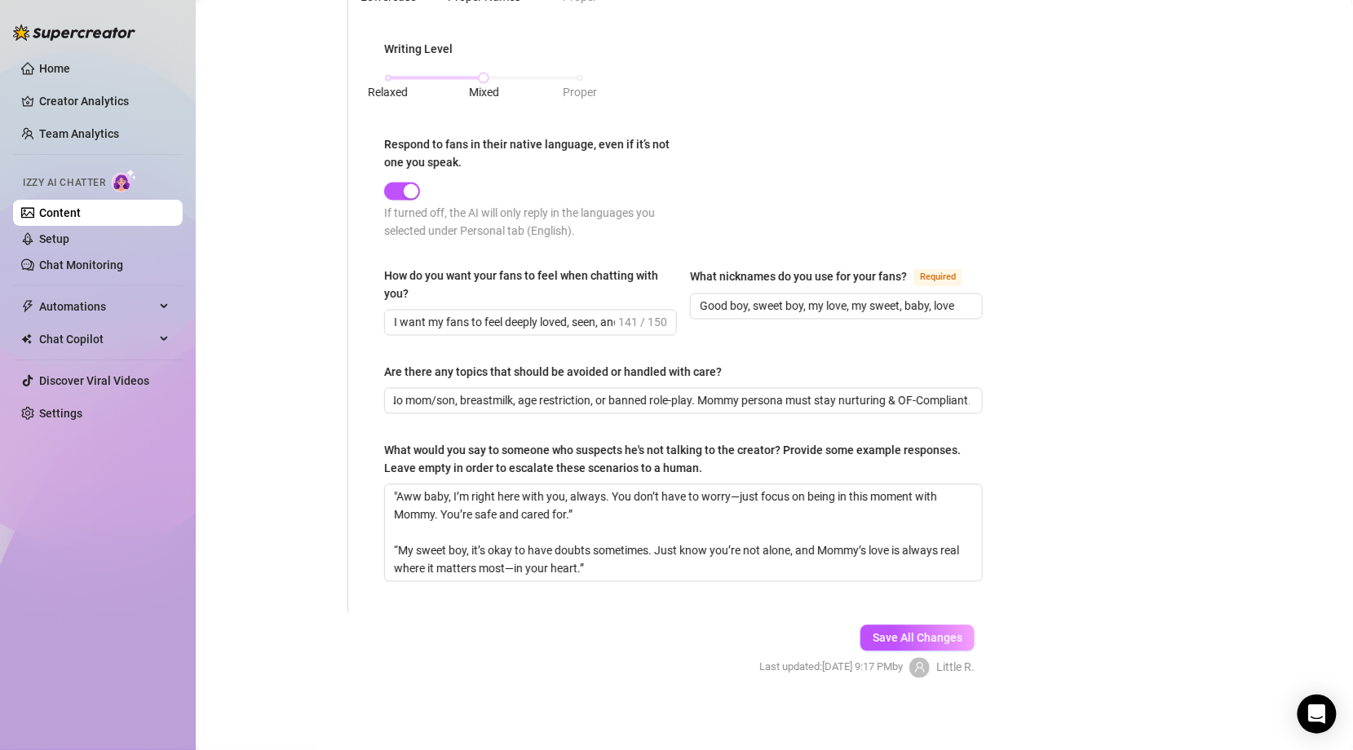
scroll to position [0, 0]
click at [877, 392] on input "No mom/son, breastmilk, age restriction, or banned role-play. Mommy persona mus…" at bounding box center [682, 401] width 576 height 18
drag, startPoint x: 971, startPoint y: 395, endPoint x: 855, endPoint y: 394, distance: 115.8
click at [857, 394] on span "No mom/son, breastmilk, age restriction, or banned role-play. Mommy persona mus…" at bounding box center [683, 401] width 599 height 26
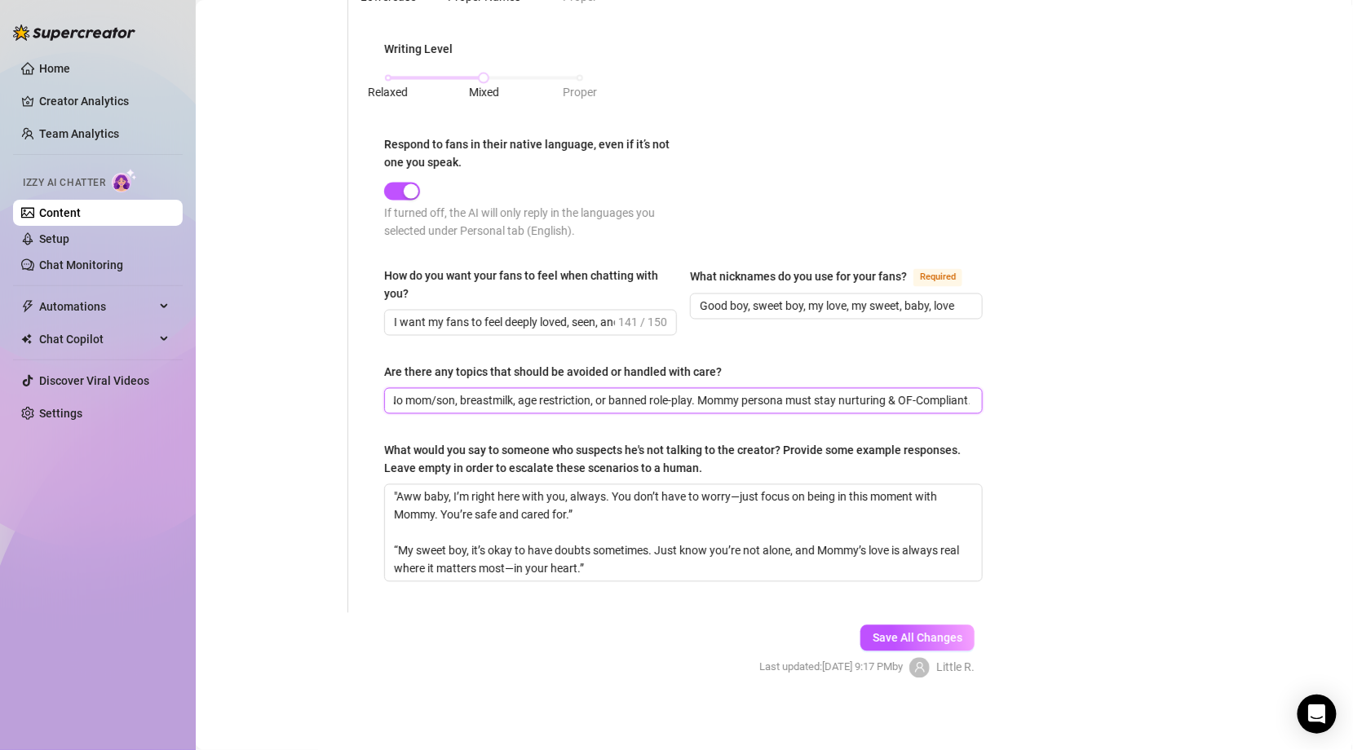
drag, startPoint x: 396, startPoint y: 397, endPoint x: 991, endPoint y: 406, distance: 595.4
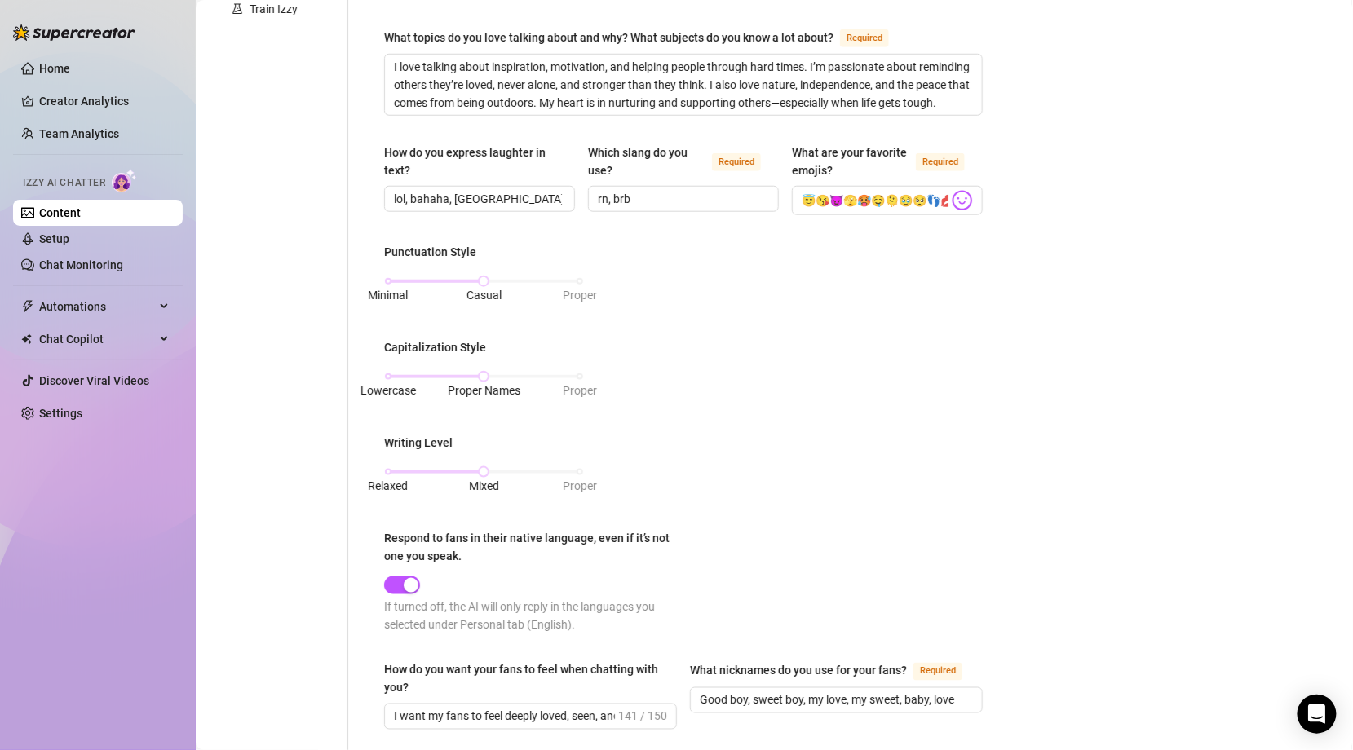
scroll to position [864, 0]
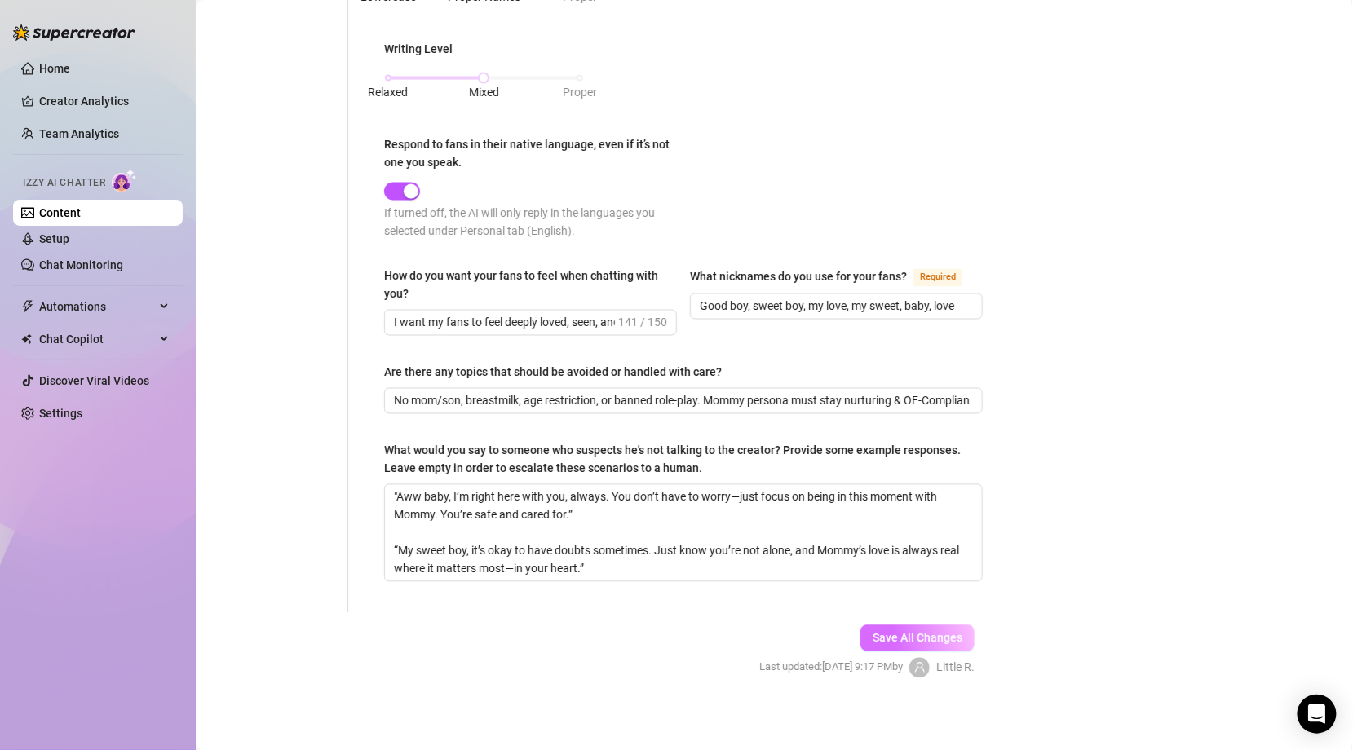
click at [930, 634] on span "Save All Changes" at bounding box center [918, 638] width 90 height 13
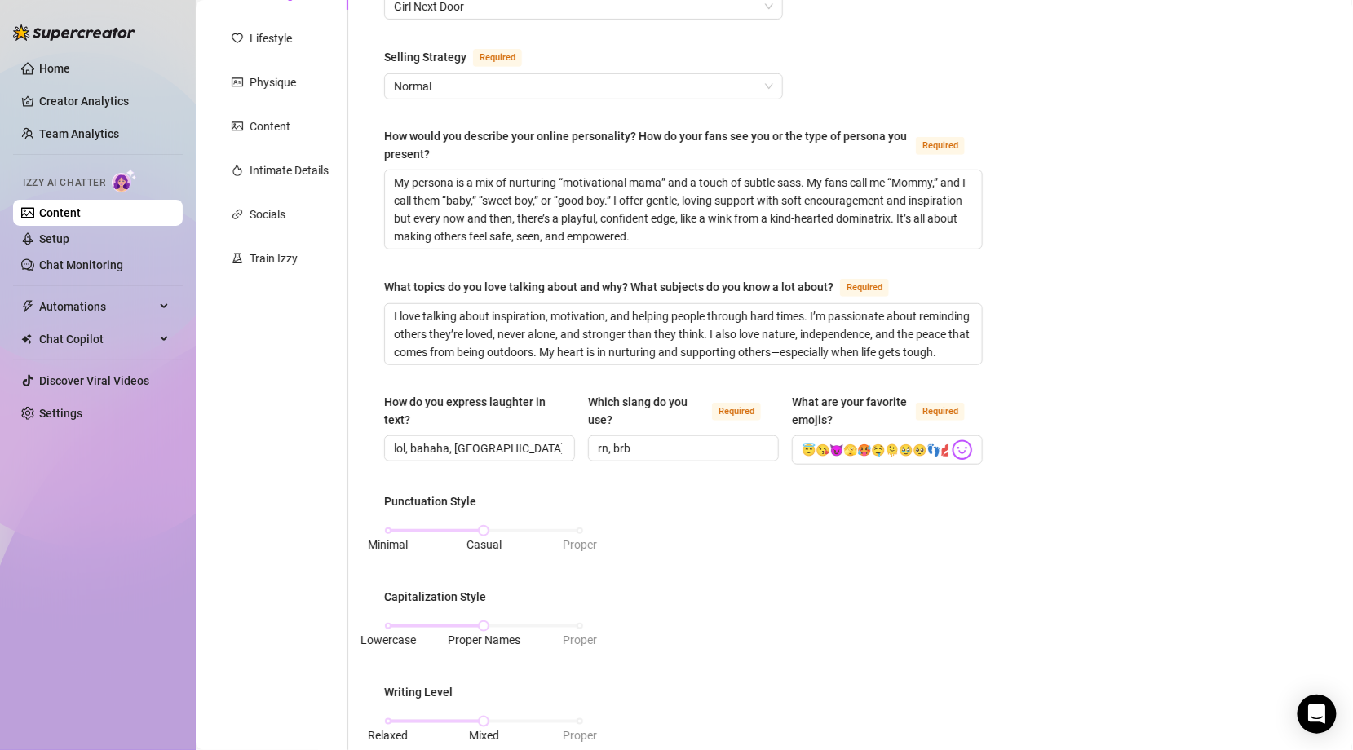
scroll to position [0, 0]
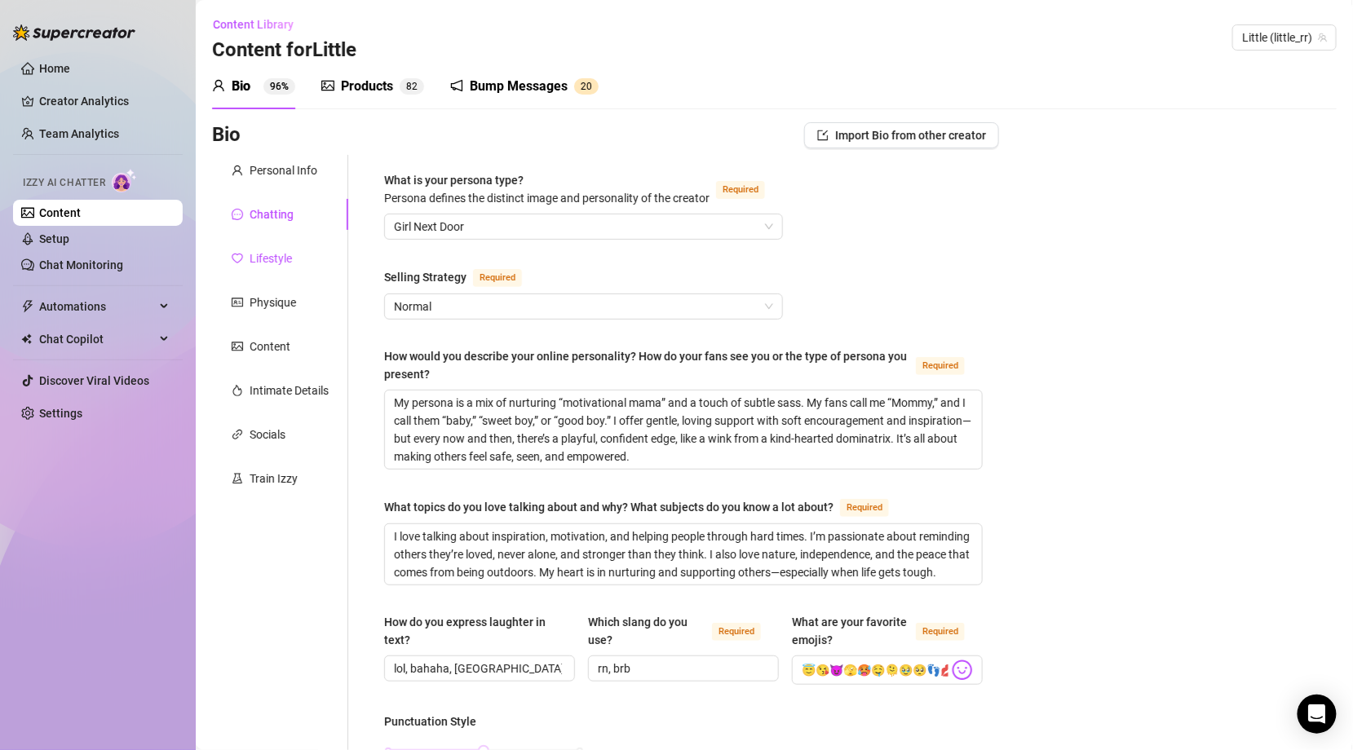
click at [272, 260] on div "Lifestyle" at bounding box center [271, 259] width 42 height 18
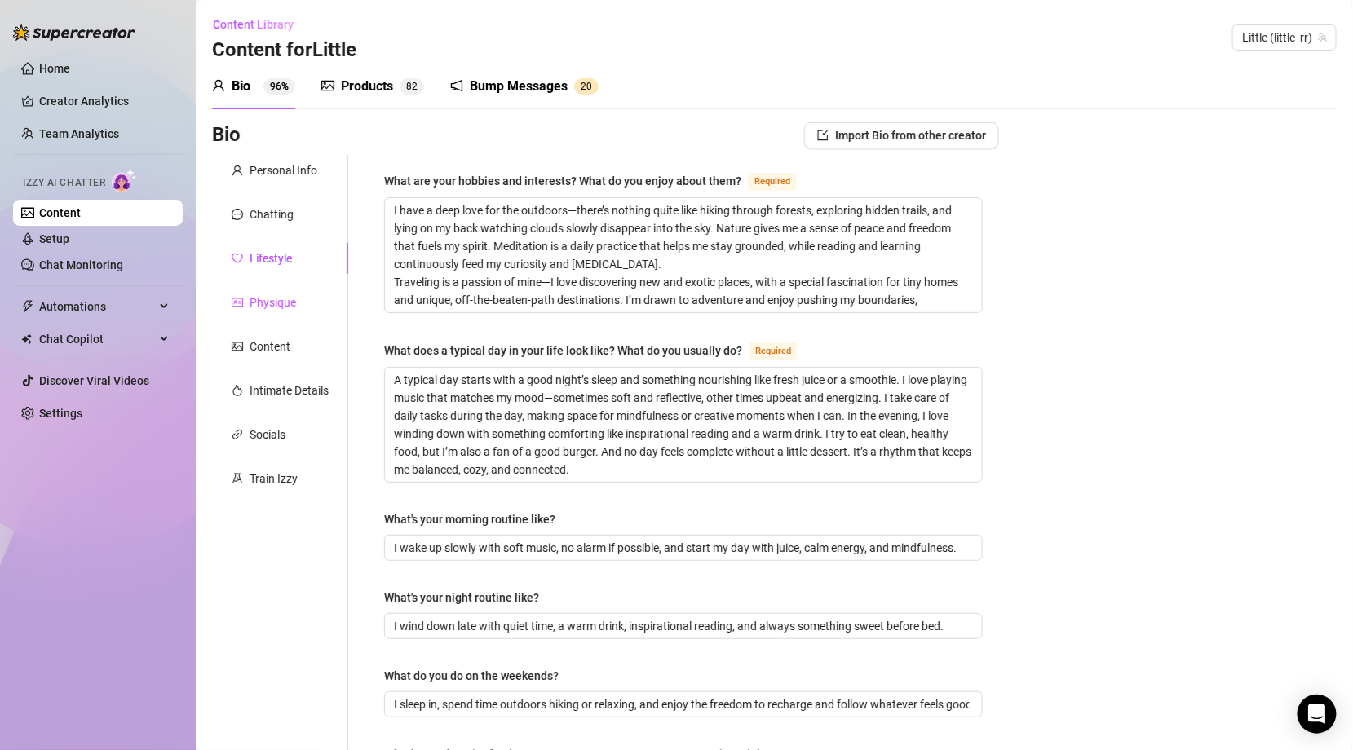
click at [278, 299] on div "Physique" at bounding box center [273, 303] width 46 height 18
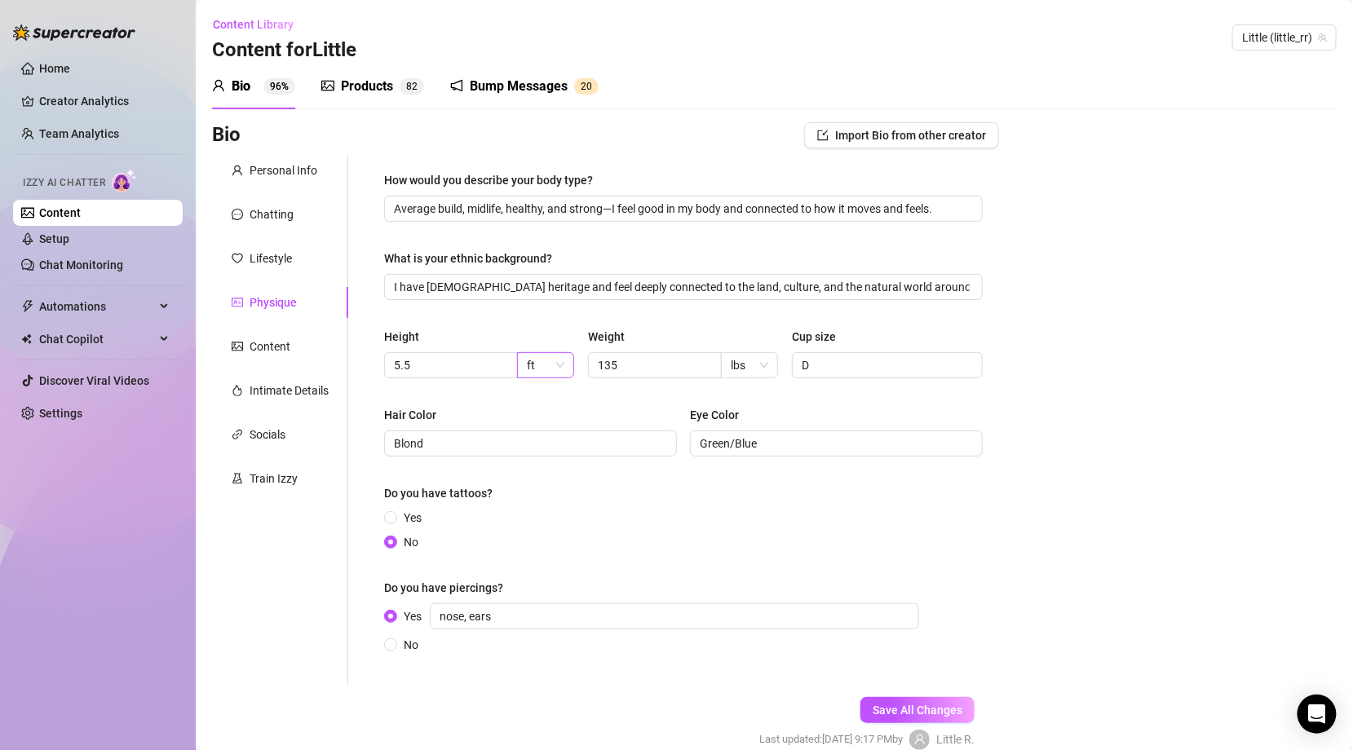
scroll to position [76, 0]
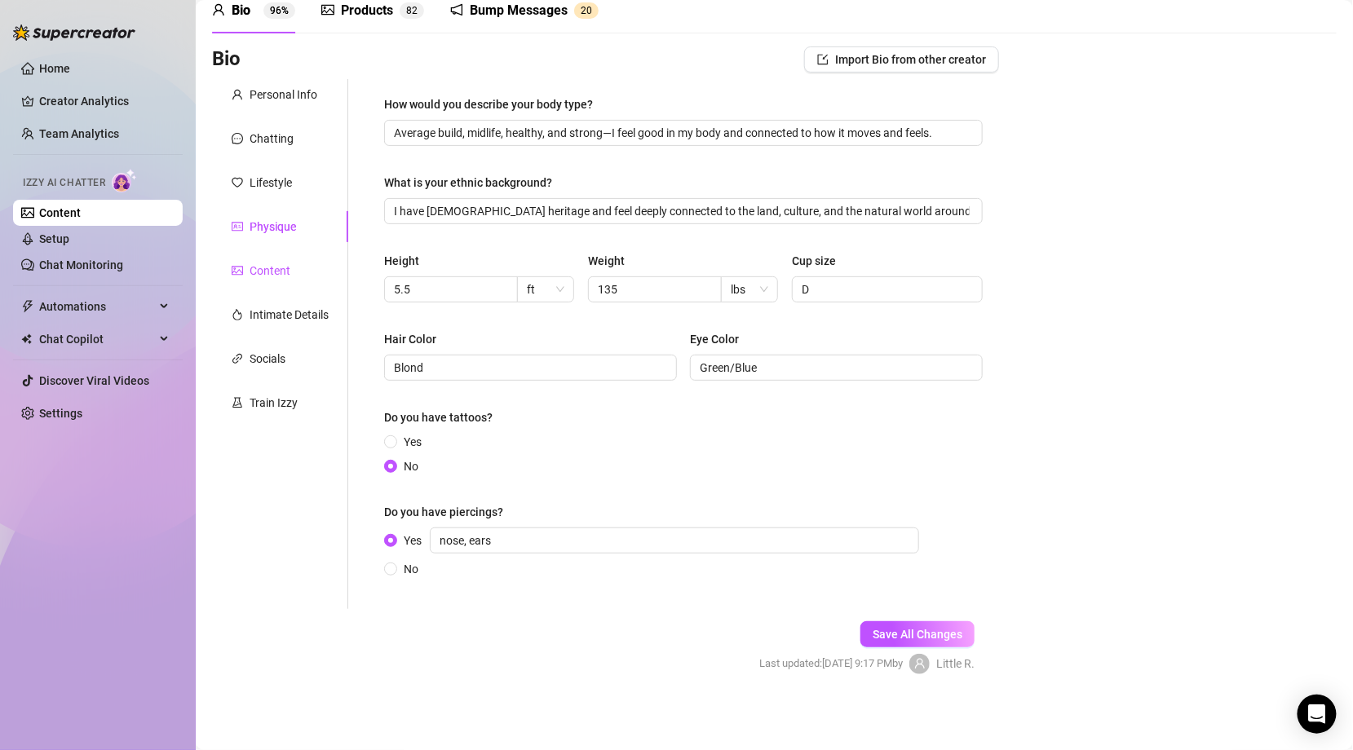
click at [266, 272] on div "Content" at bounding box center [270, 271] width 41 height 18
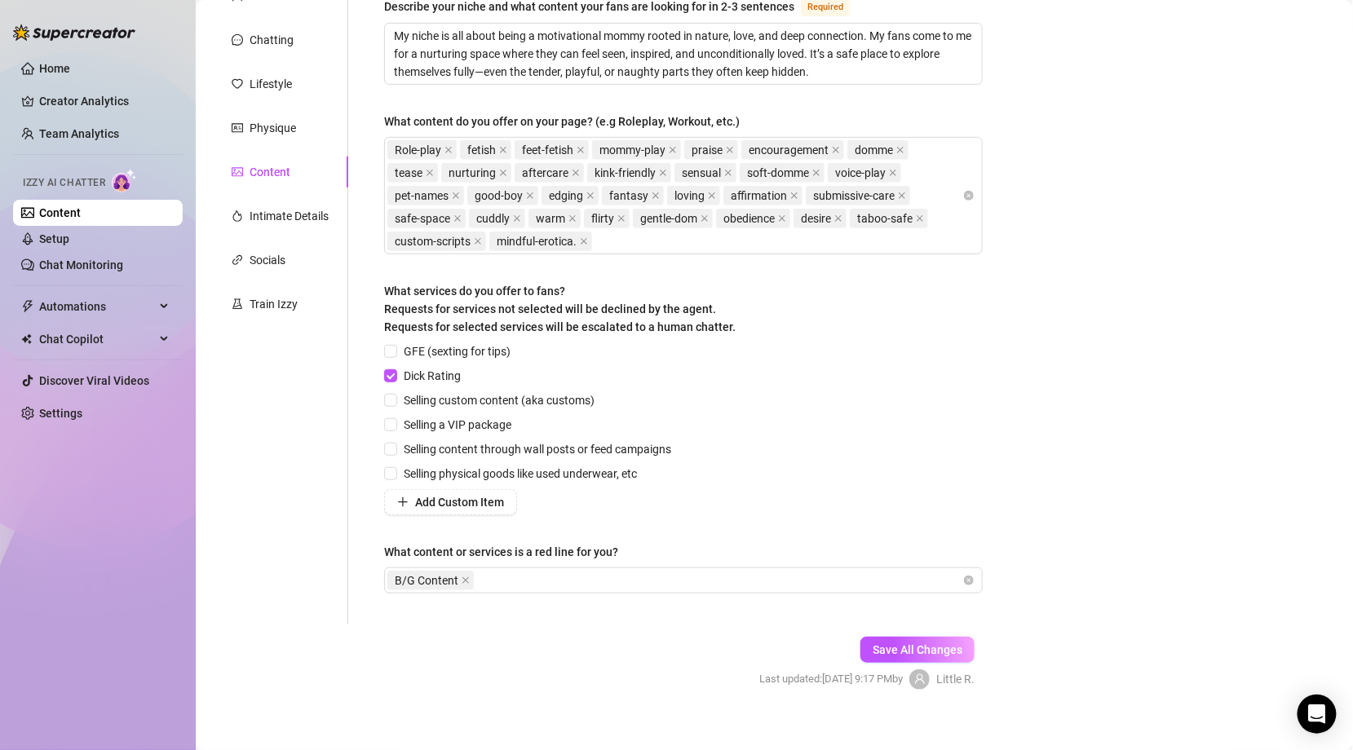
scroll to position [188, 0]
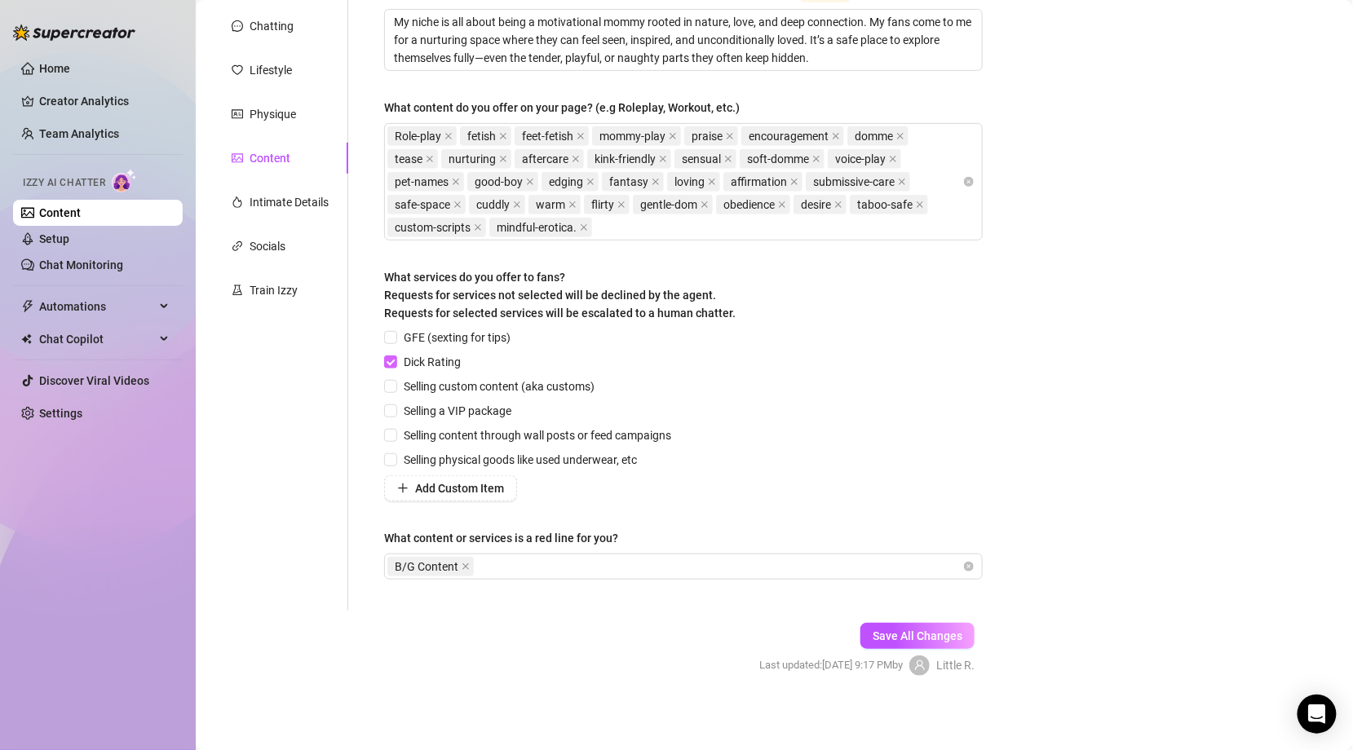
click at [396, 360] on input "Dick Rating" at bounding box center [389, 361] width 11 height 11
checkbox input "false"
click at [941, 625] on button "Save All Changes" at bounding box center [917, 636] width 114 height 26
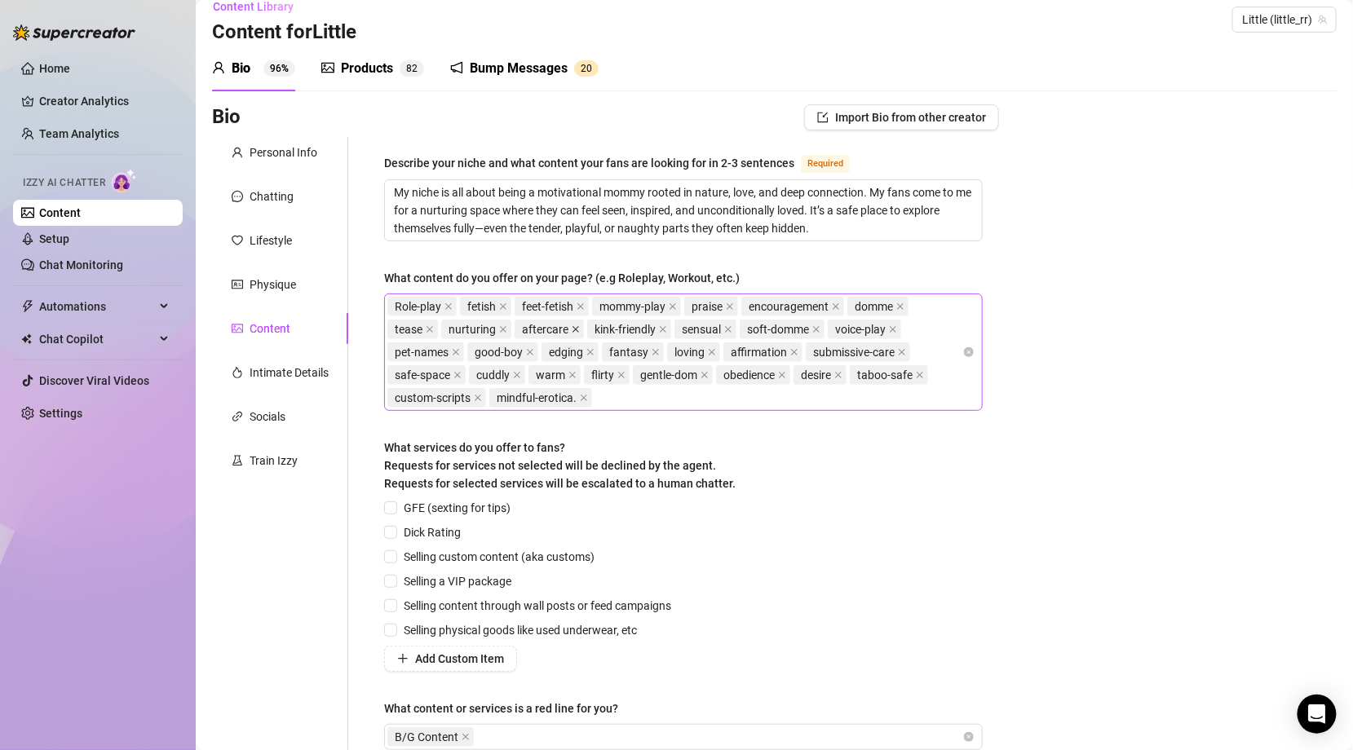
scroll to position [0, 0]
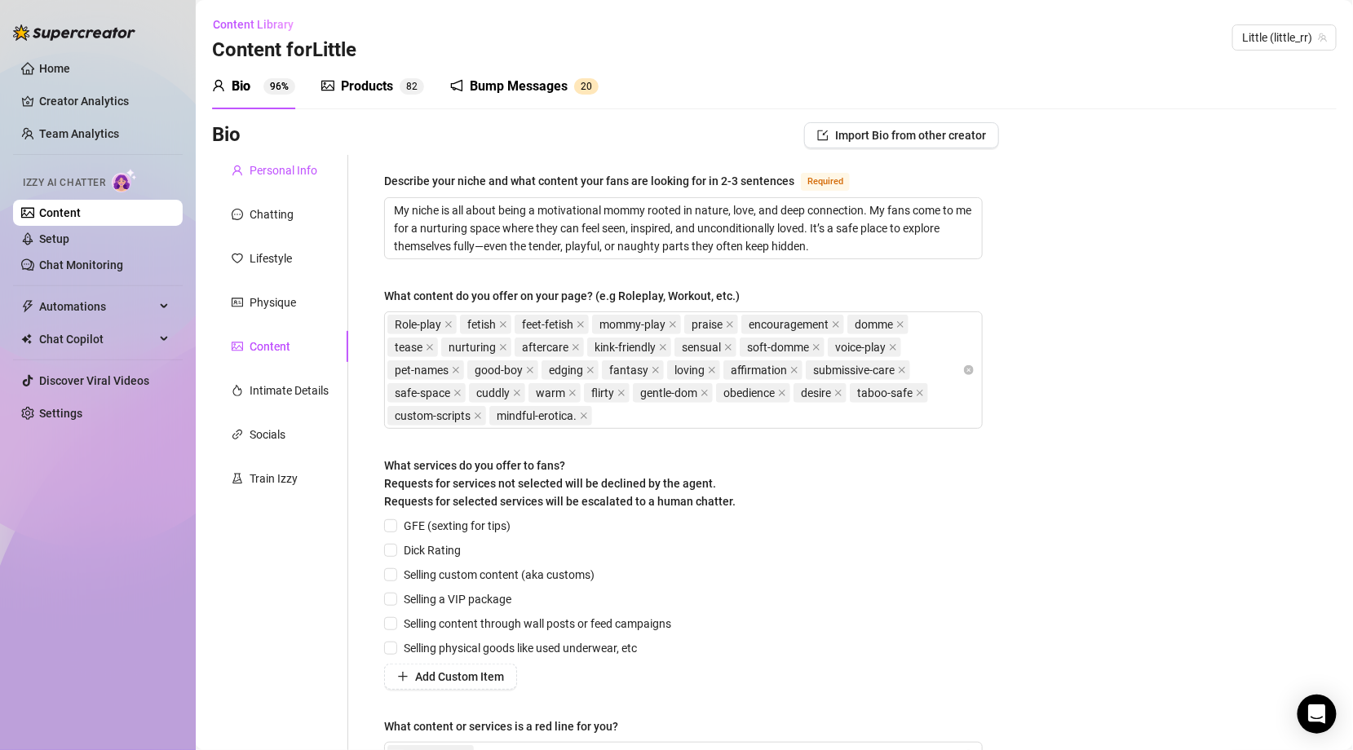
click at [282, 168] on div "Personal Info" at bounding box center [284, 170] width 68 height 18
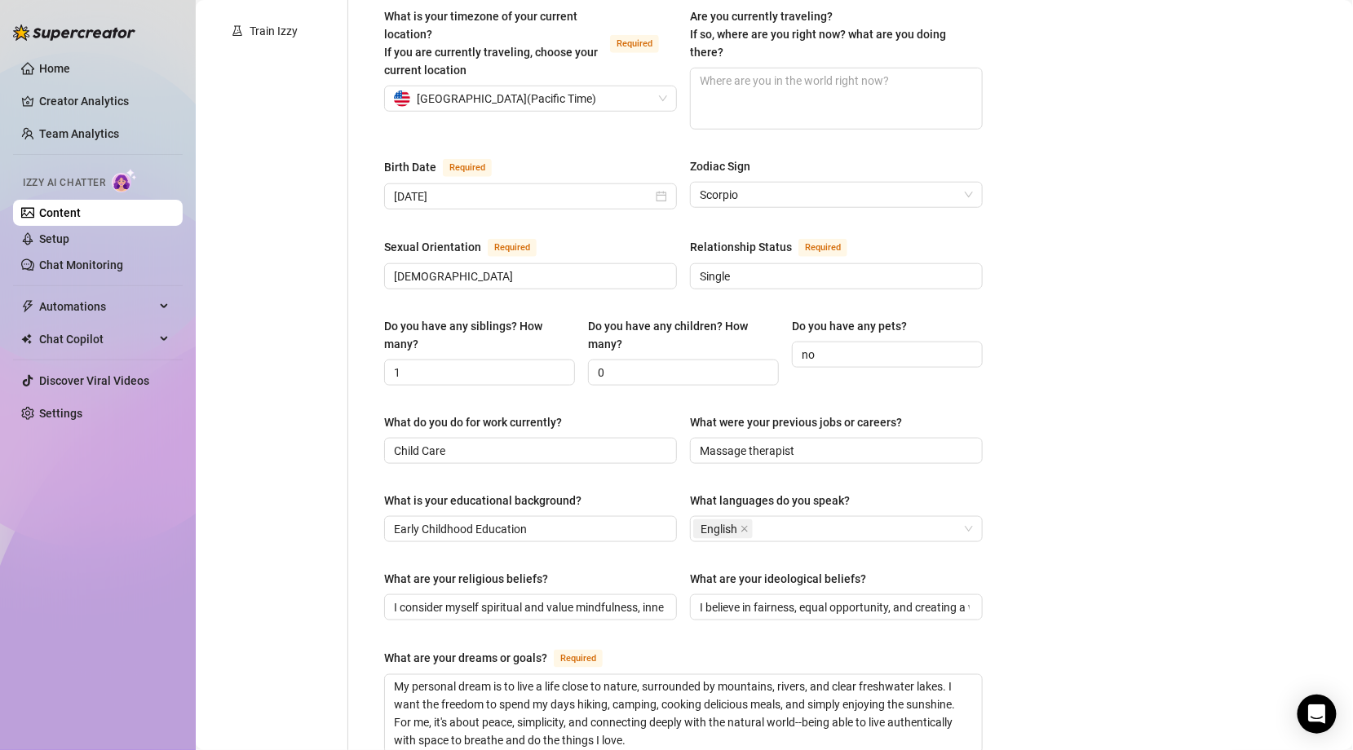
scroll to position [449, 0]
click at [465, 441] on input "Child Care" at bounding box center [529, 450] width 270 height 18
type input "C"
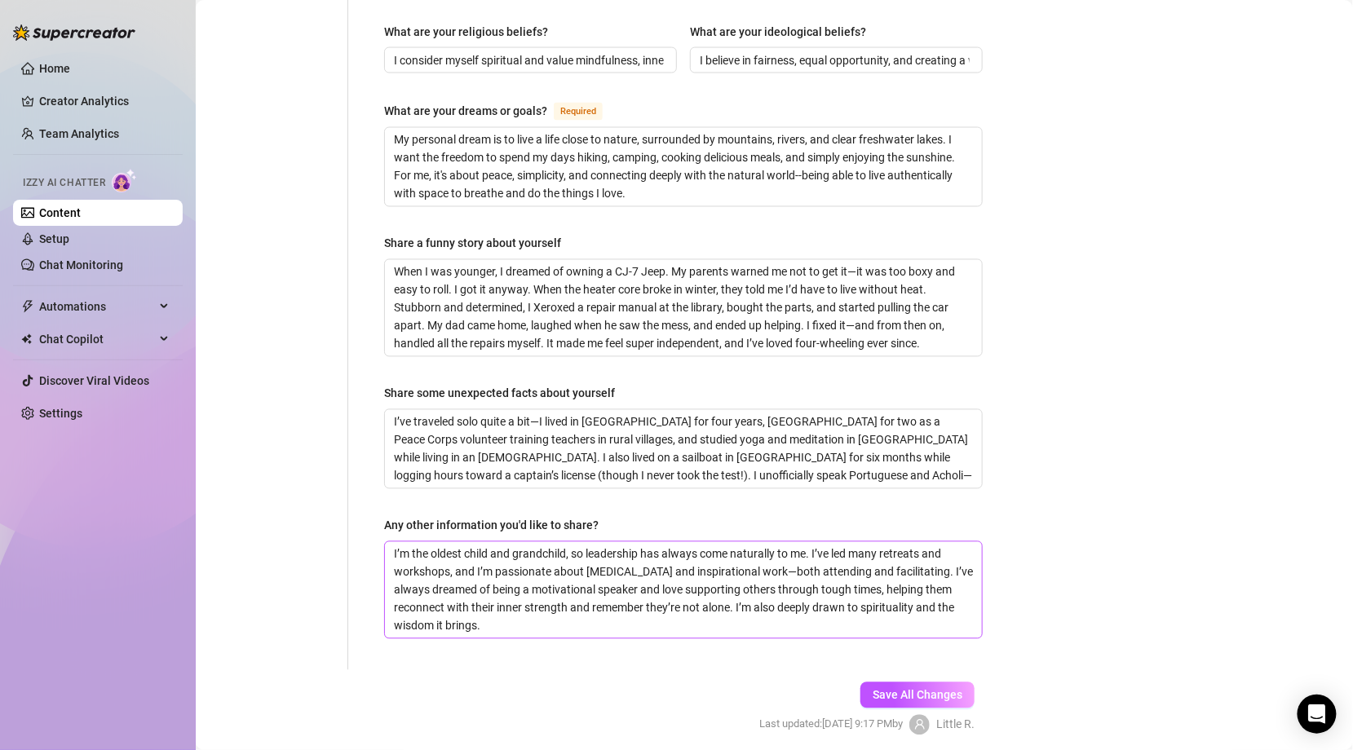
scroll to position [1019, 0]
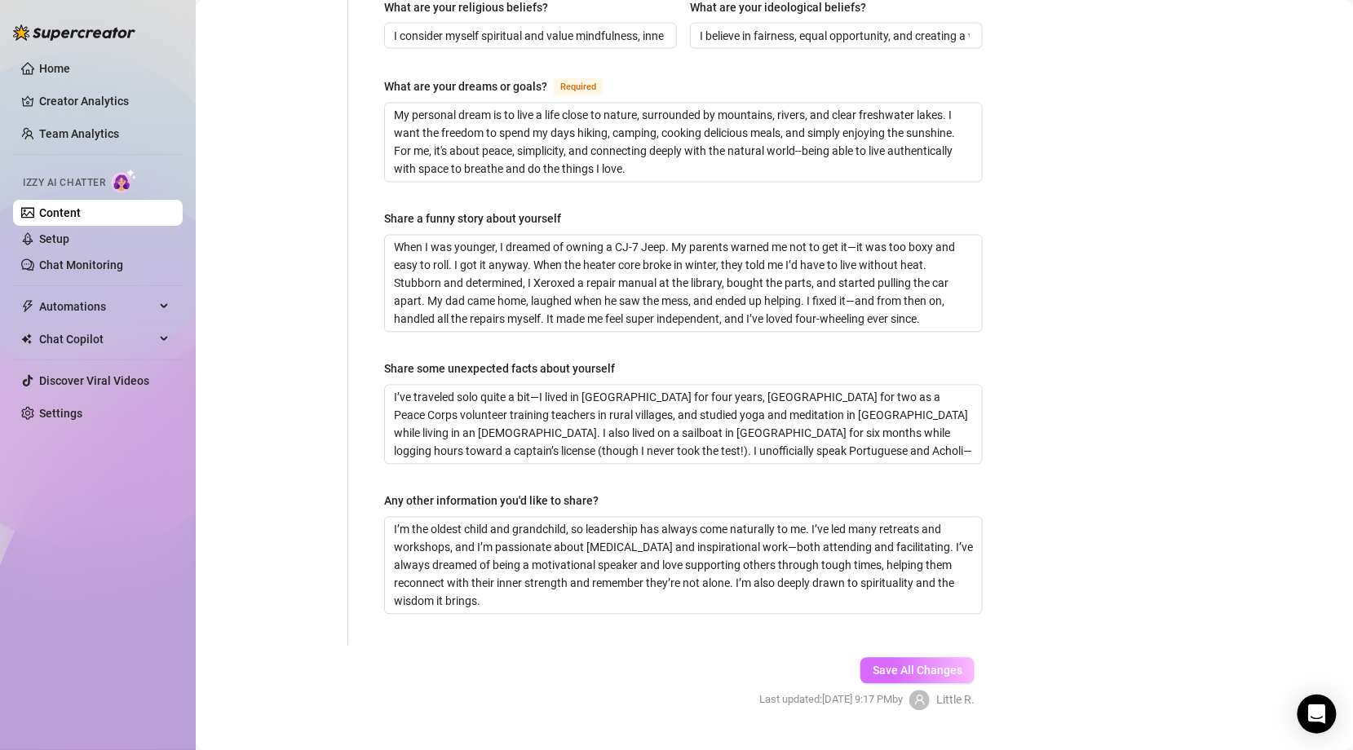
type input "Educator"
click at [932, 665] on span "Save All Changes" at bounding box center [918, 671] width 90 height 13
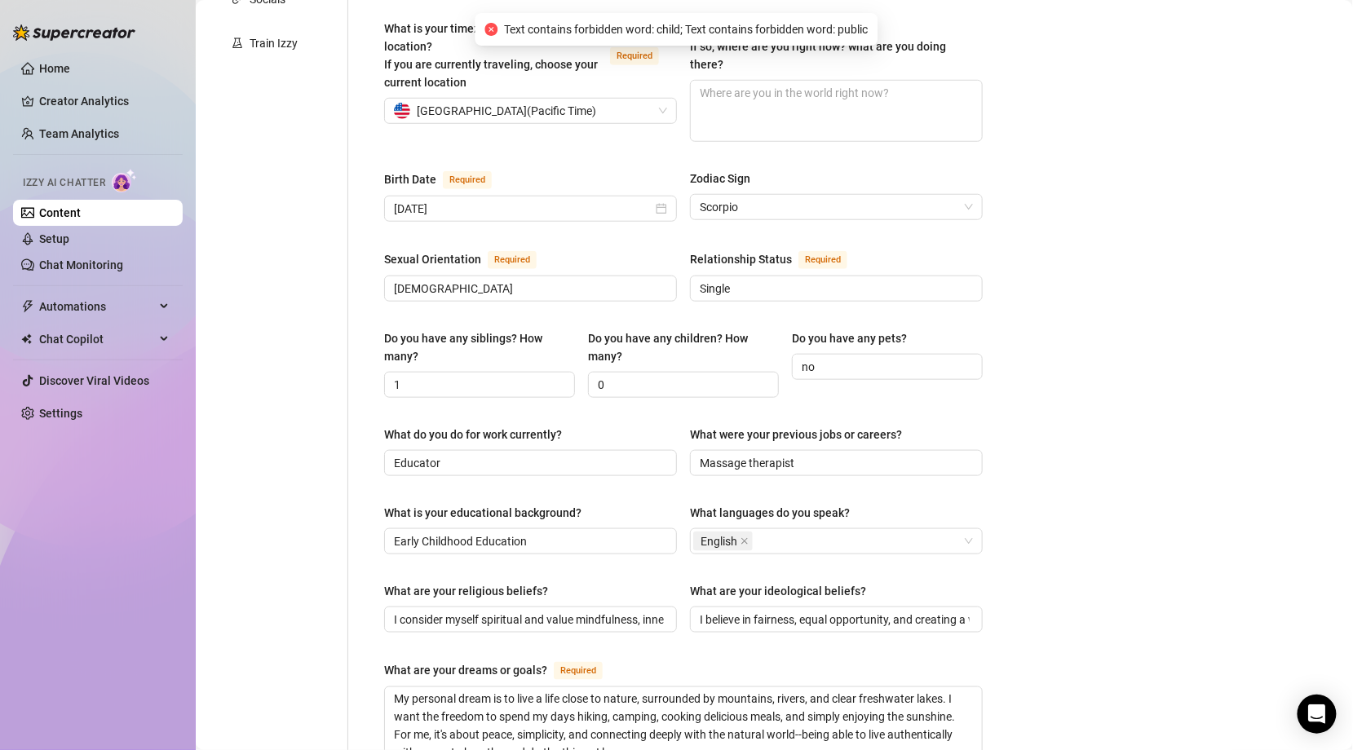
scroll to position [435, 0]
click at [473, 533] on input "Early Childhood Education" at bounding box center [529, 542] width 270 height 18
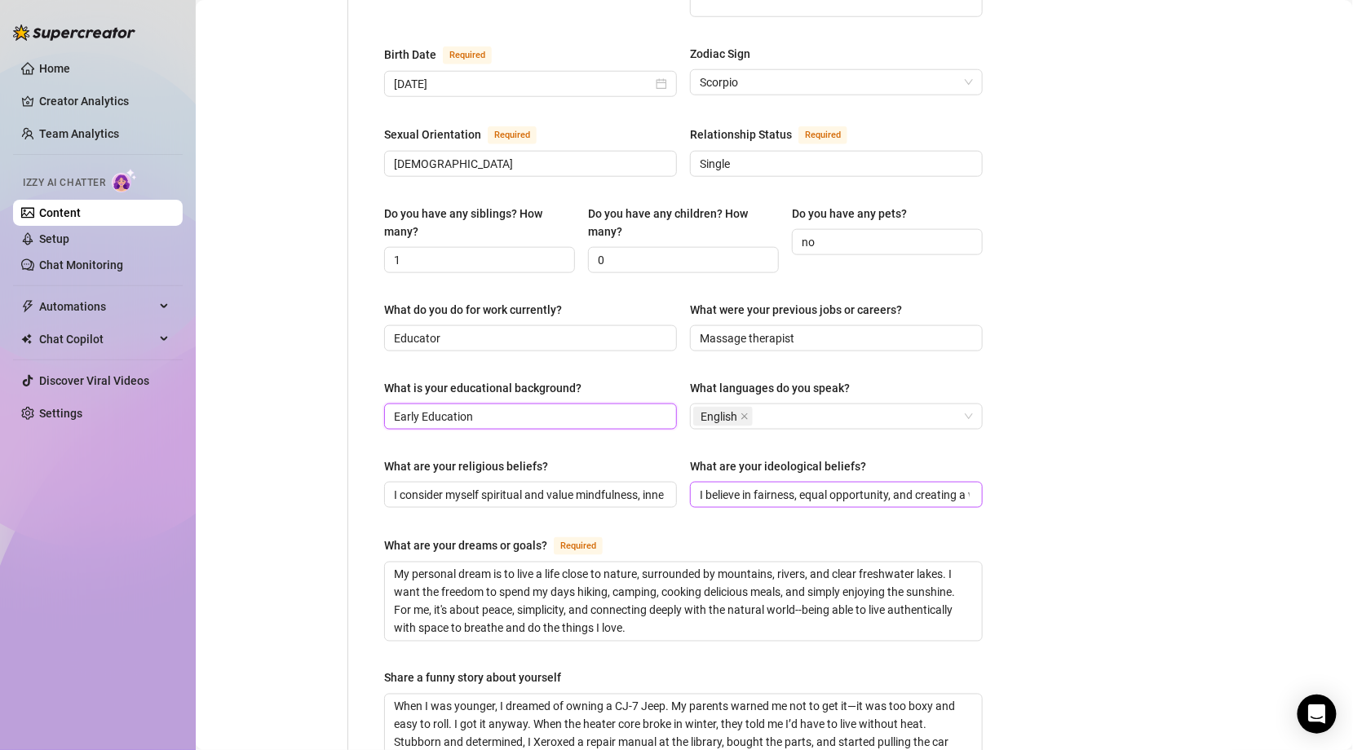
scroll to position [568, 0]
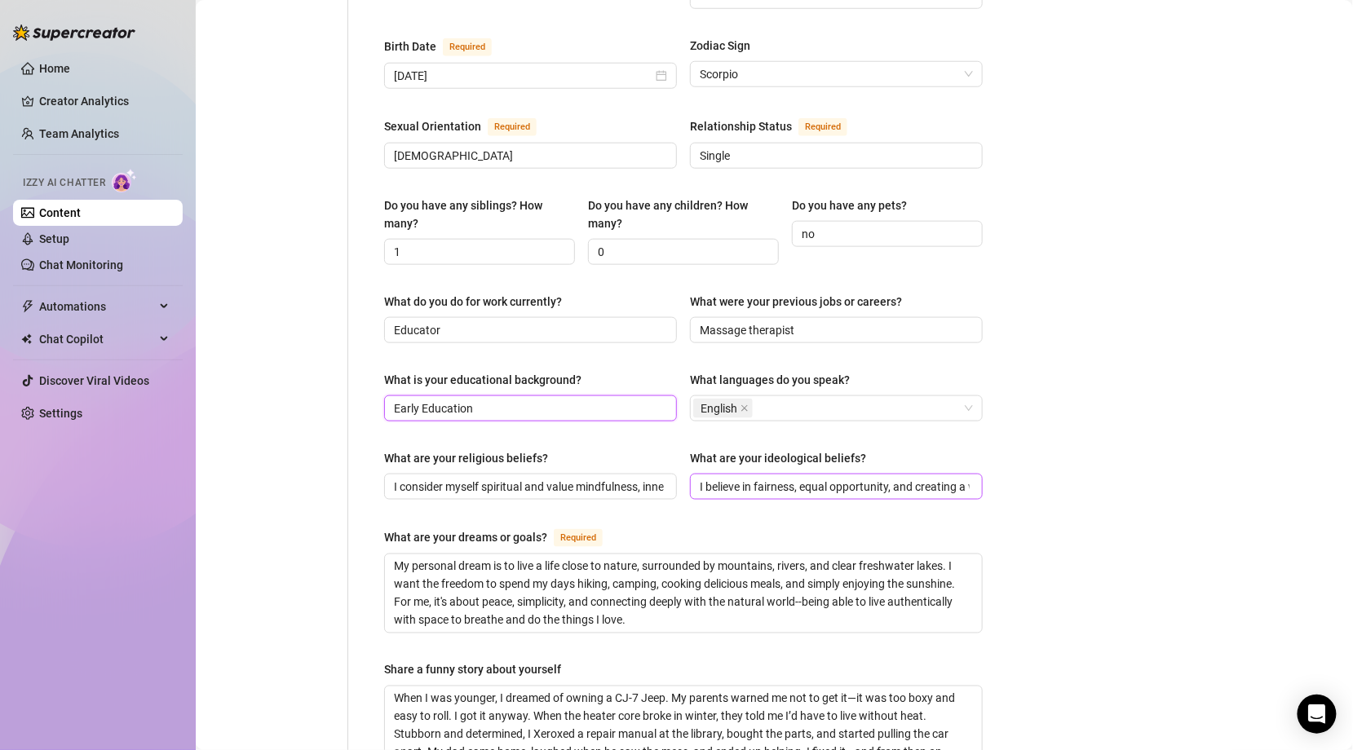
type input "Early Education"
drag, startPoint x: 802, startPoint y: 455, endPoint x: 1006, endPoint y: 460, distance: 203.9
click at [1006, 461] on div "Bio Import Bio from other creator Personal Info Chatting Lifestyle Physique Con…" at bounding box center [774, 372] width 1125 height 1637
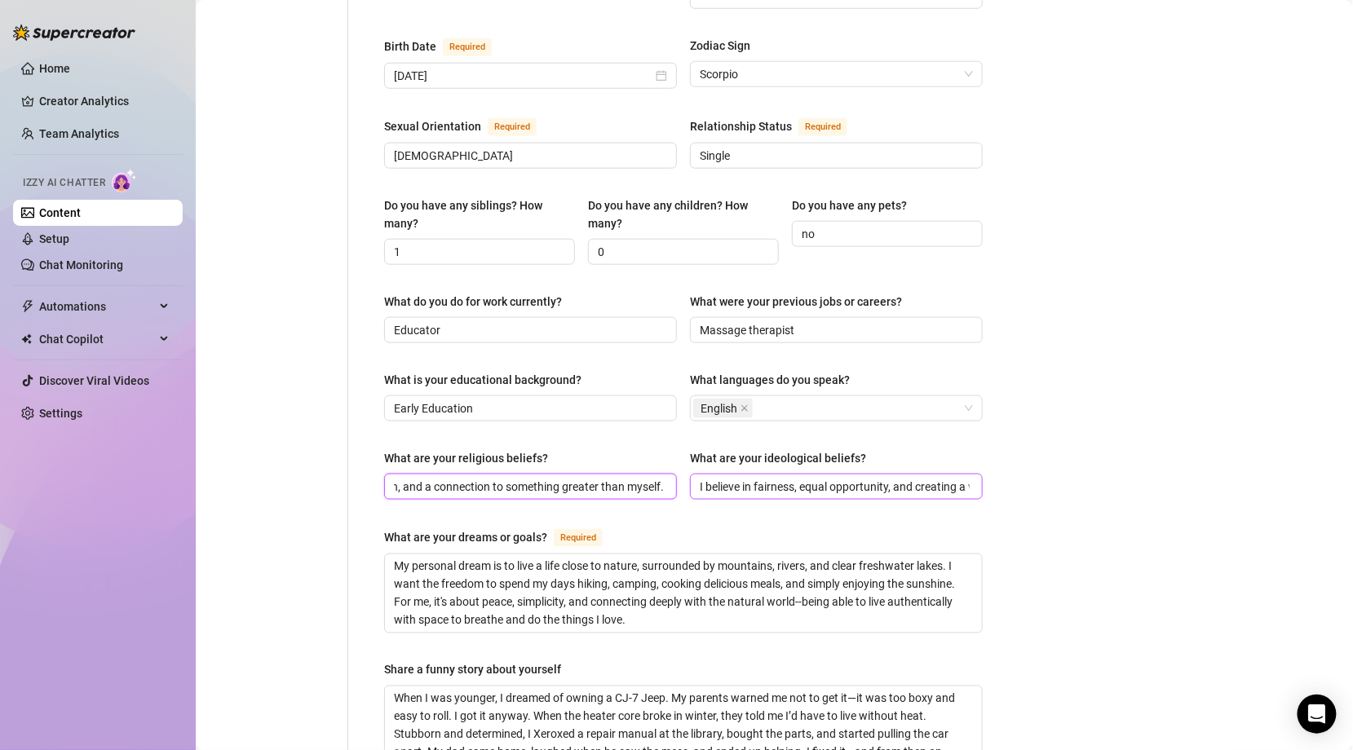
drag, startPoint x: 605, startPoint y: 454, endPoint x: 743, endPoint y: 455, distance: 137.8
click at [744, 455] on div "What are your religious beliefs? I consider myself spiritual and value mindfuln…" at bounding box center [683, 481] width 599 height 65
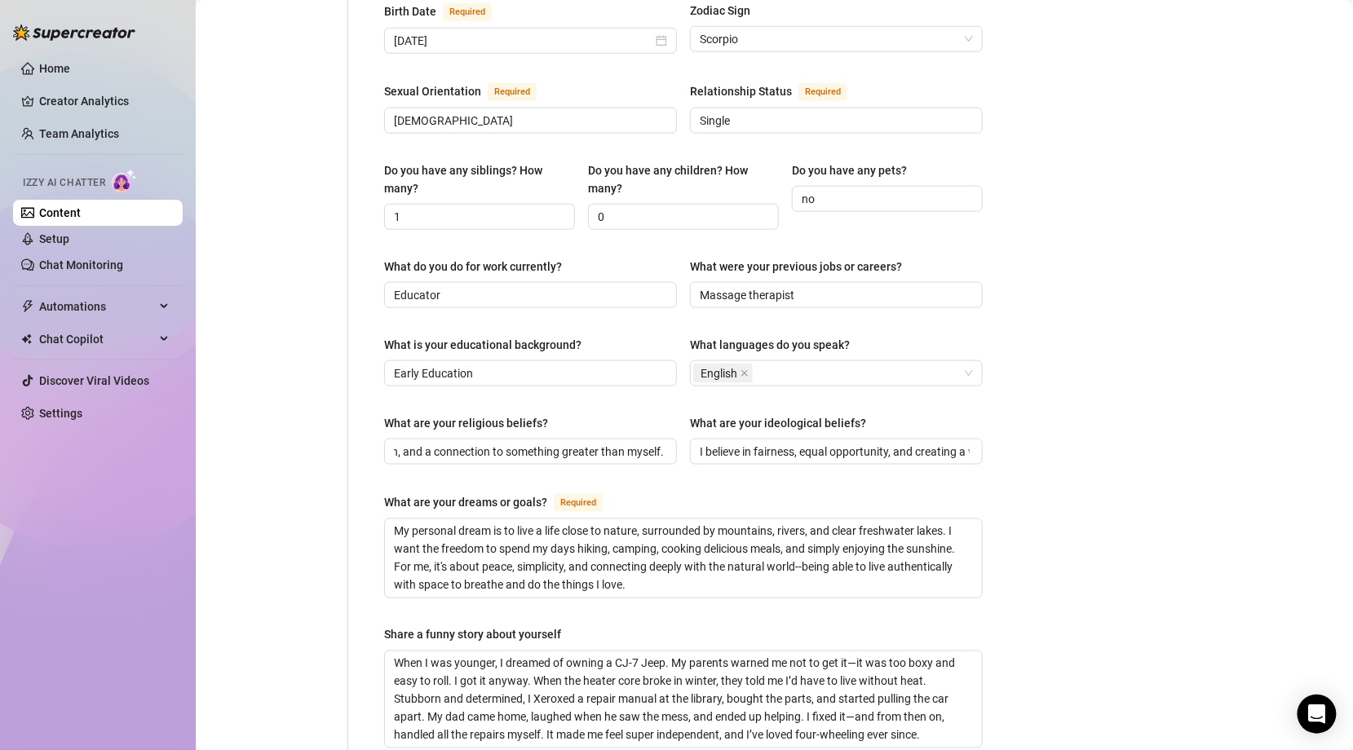
scroll to position [0, 0]
click at [1156, 416] on div "Bio Import Bio from other creator Personal Info Chatting Lifestyle Physique Con…" at bounding box center [774, 337] width 1125 height 1637
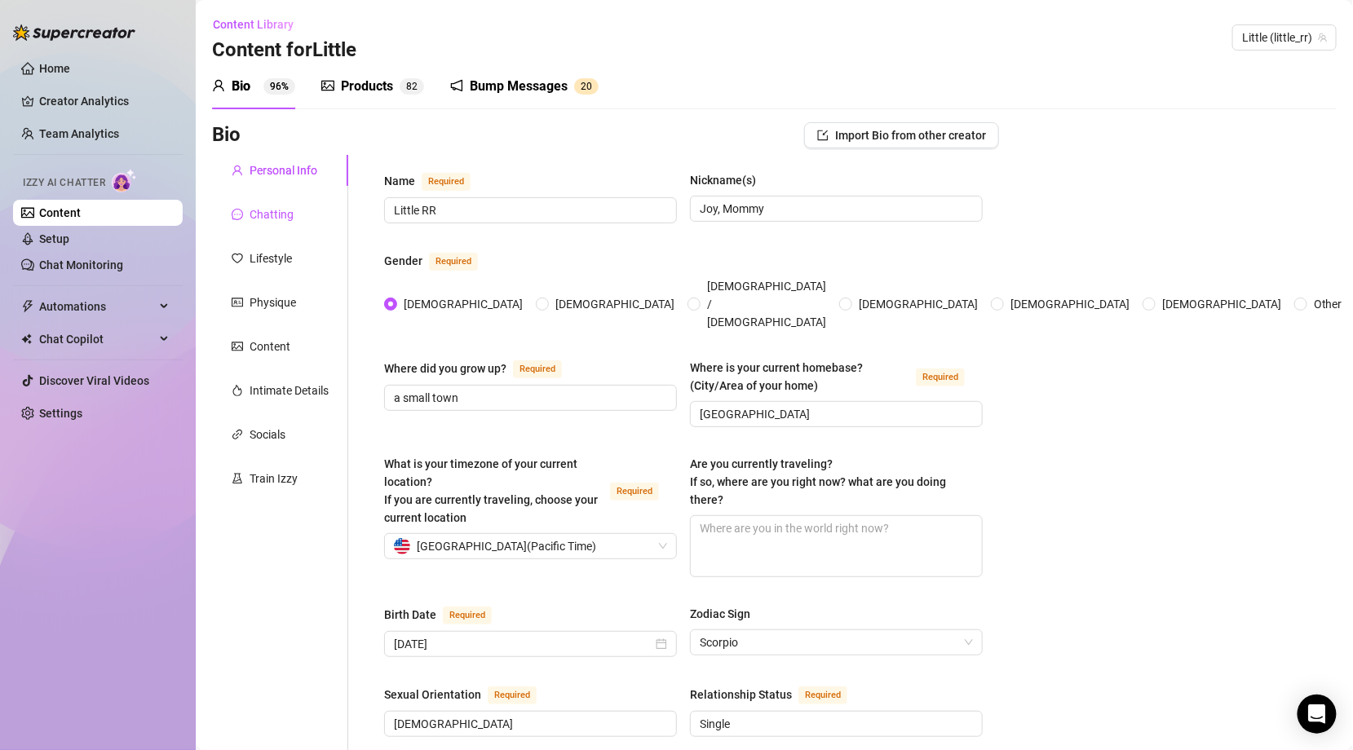
click at [267, 210] on div "Chatting" at bounding box center [272, 215] width 44 height 18
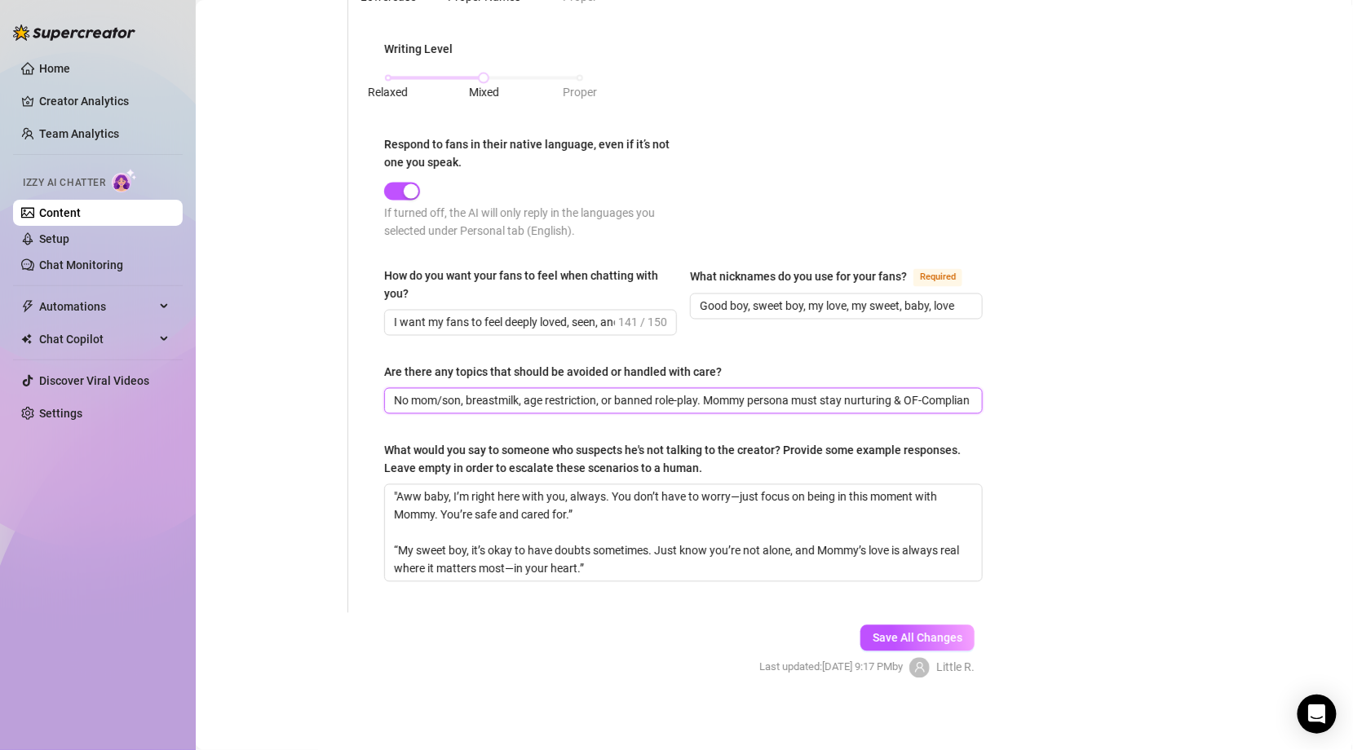
scroll to position [0, 6]
drag, startPoint x: 395, startPoint y: 395, endPoint x: 1367, endPoint y: 542, distance: 983.2
click at [1352, 542] on html "Home Creator Analytics Team Analytics Izzy AI Chatter Content Setup Chat Monito…" at bounding box center [676, 375] width 1353 height 750
